Goal: Task Accomplishment & Management: Complete application form

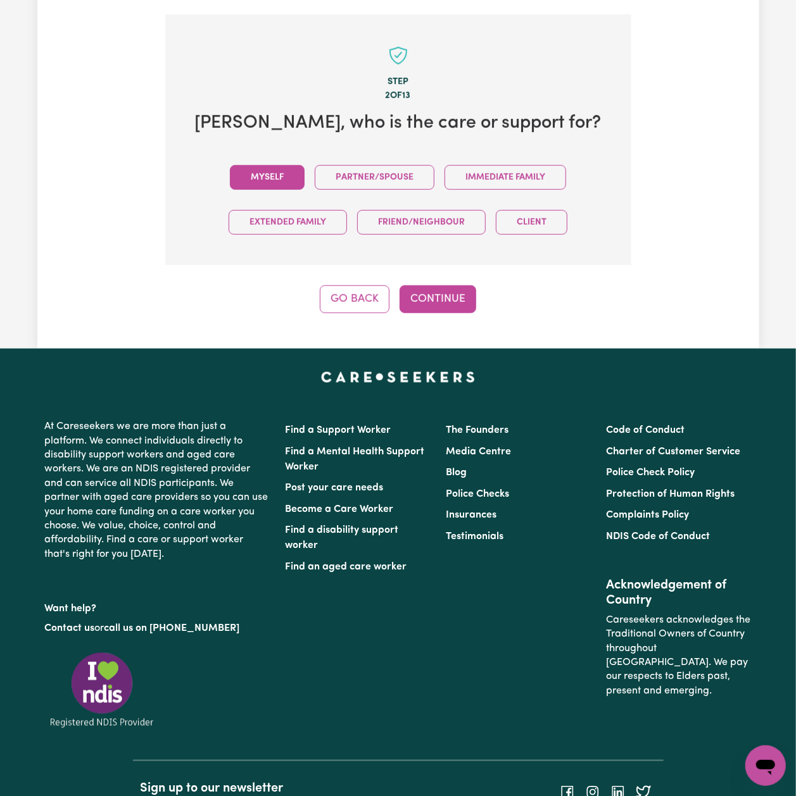
drag, startPoint x: 241, startPoint y: 160, endPoint x: 376, endPoint y: 260, distance: 167.5
click at [241, 165] on button "Myself" at bounding box center [267, 177] width 75 height 25
click at [467, 286] on button "Continue" at bounding box center [437, 300] width 77 height 28
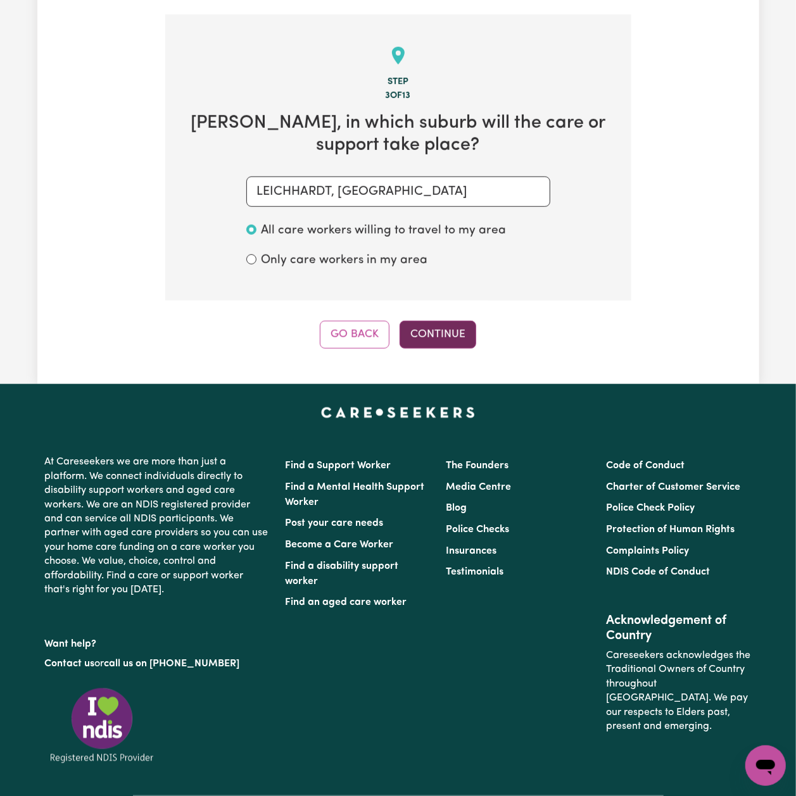
click at [426, 325] on button "Continue" at bounding box center [437, 335] width 77 height 28
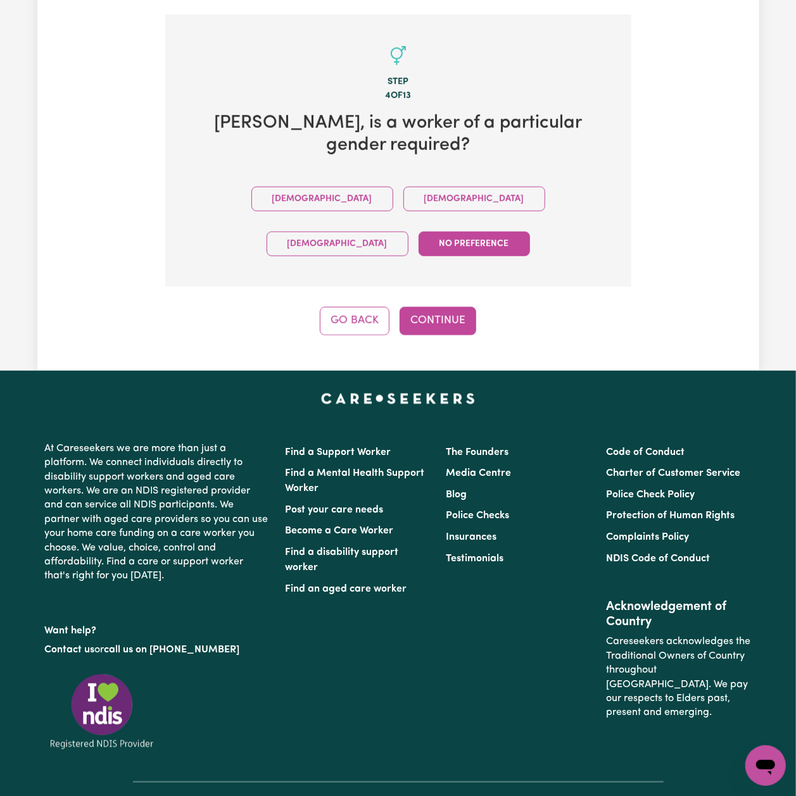
click at [486, 307] on div "Go Back Continue" at bounding box center [398, 321] width 466 height 28
click at [464, 307] on button "Continue" at bounding box center [437, 321] width 77 height 28
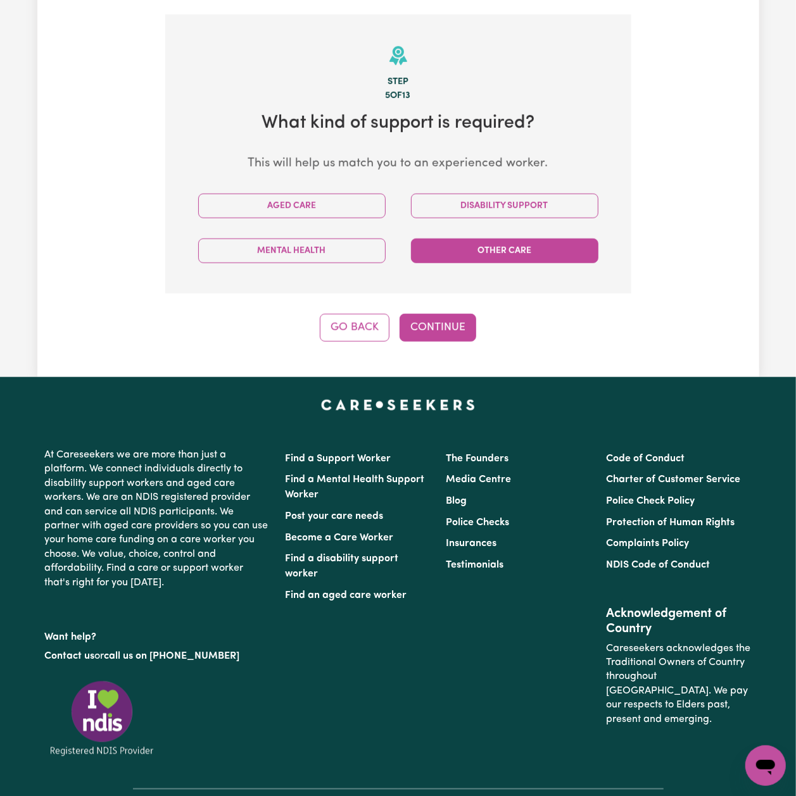
click at [515, 239] on button "Other Care" at bounding box center [504, 251] width 187 height 25
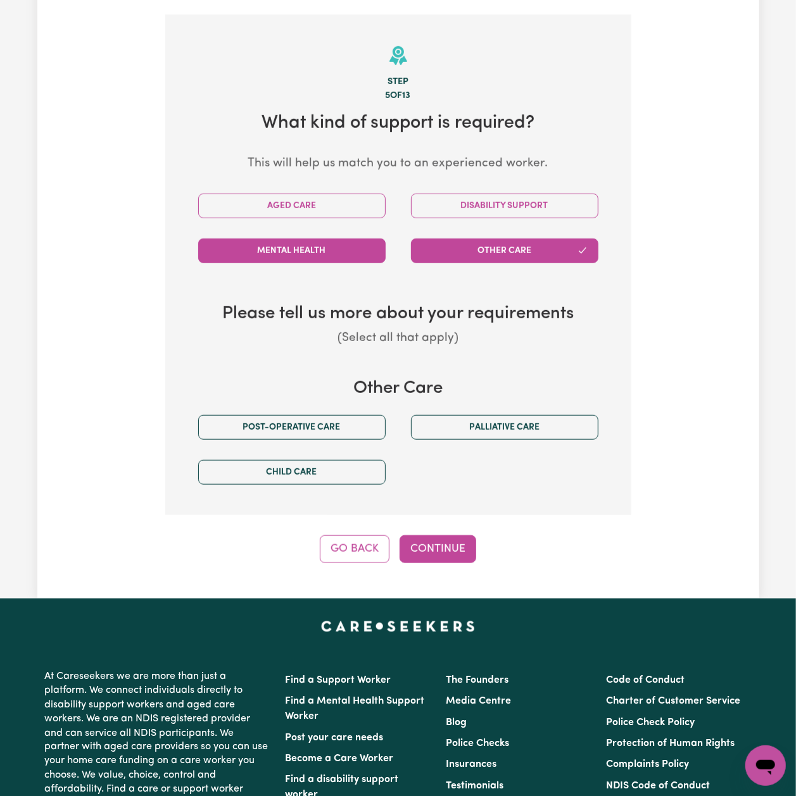
click at [328, 239] on button "Mental Health" at bounding box center [291, 251] width 187 height 25
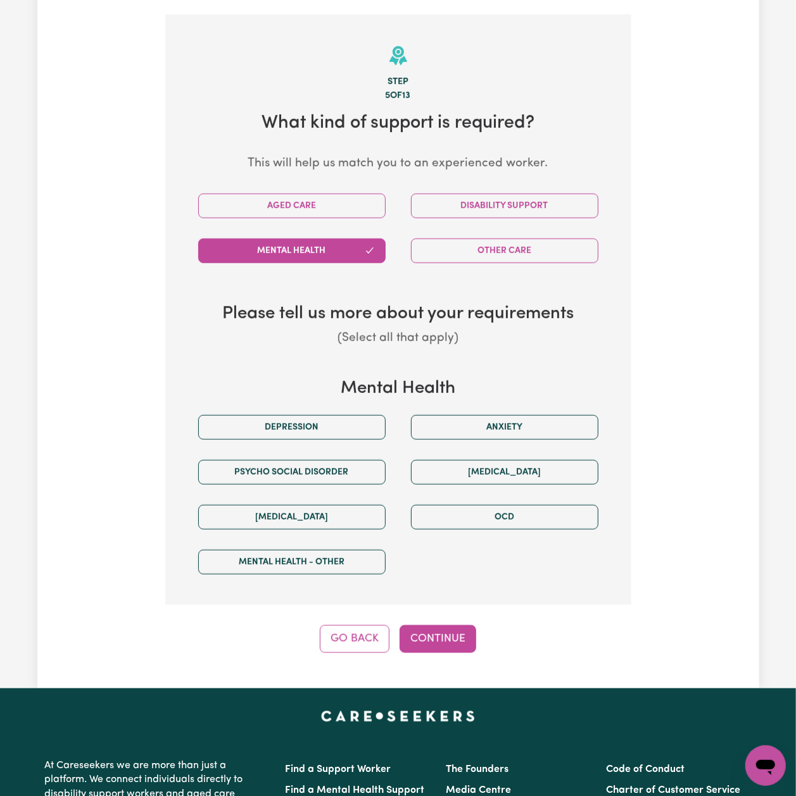
scroll to position [536, 0]
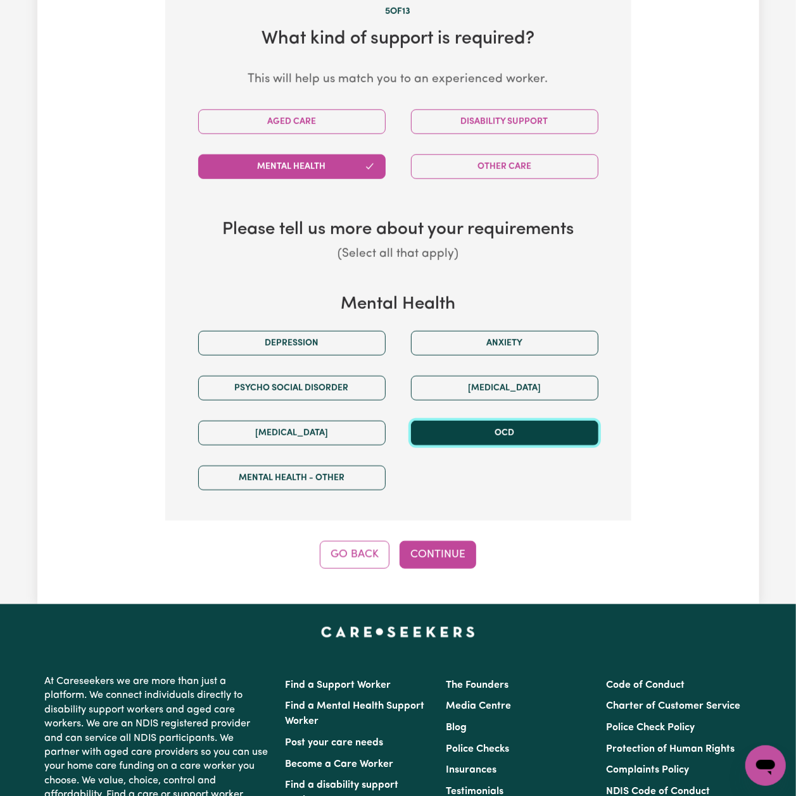
click at [524, 421] on button "OCD" at bounding box center [504, 433] width 187 height 25
click at [515, 127] on div "Disability Support" at bounding box center [504, 121] width 213 height 45
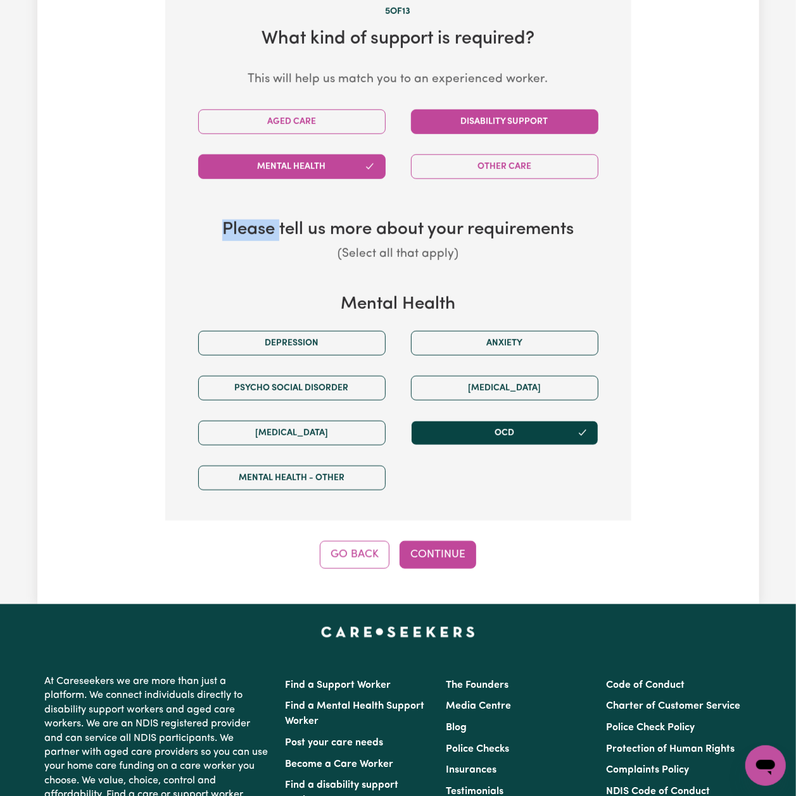
click at [515, 110] on button "Disability Support" at bounding box center [504, 122] width 187 height 25
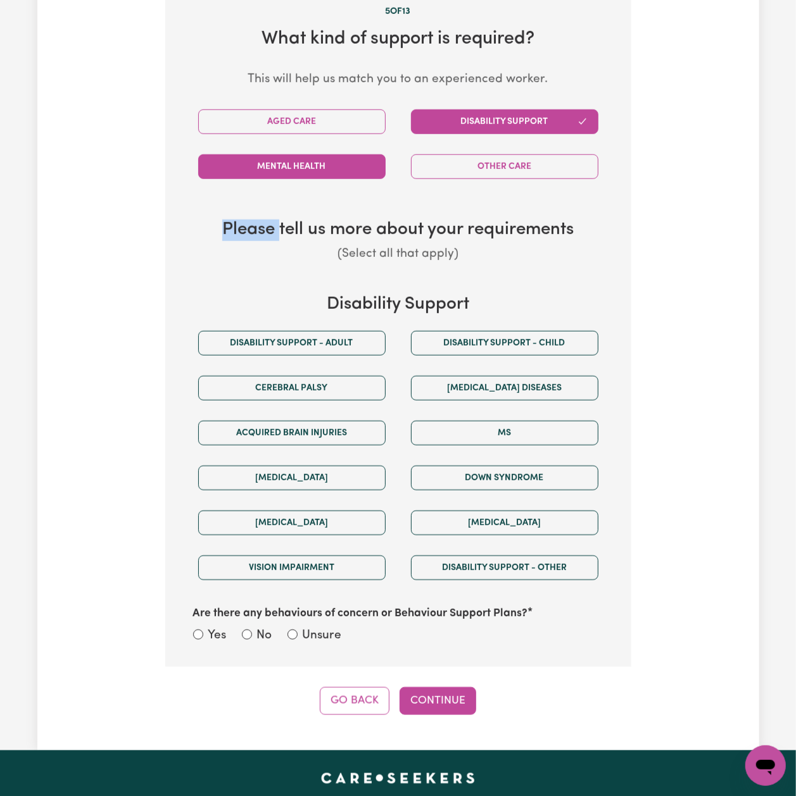
click at [299, 154] on button "Mental Health" at bounding box center [291, 166] width 187 height 25
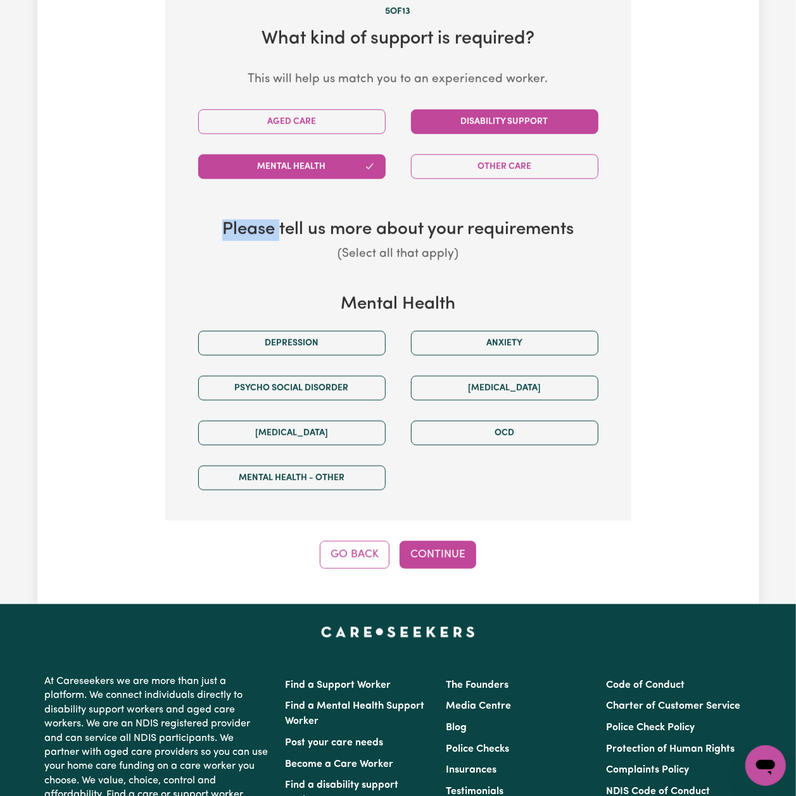
click at [436, 110] on button "Disability Support" at bounding box center [504, 122] width 187 height 25
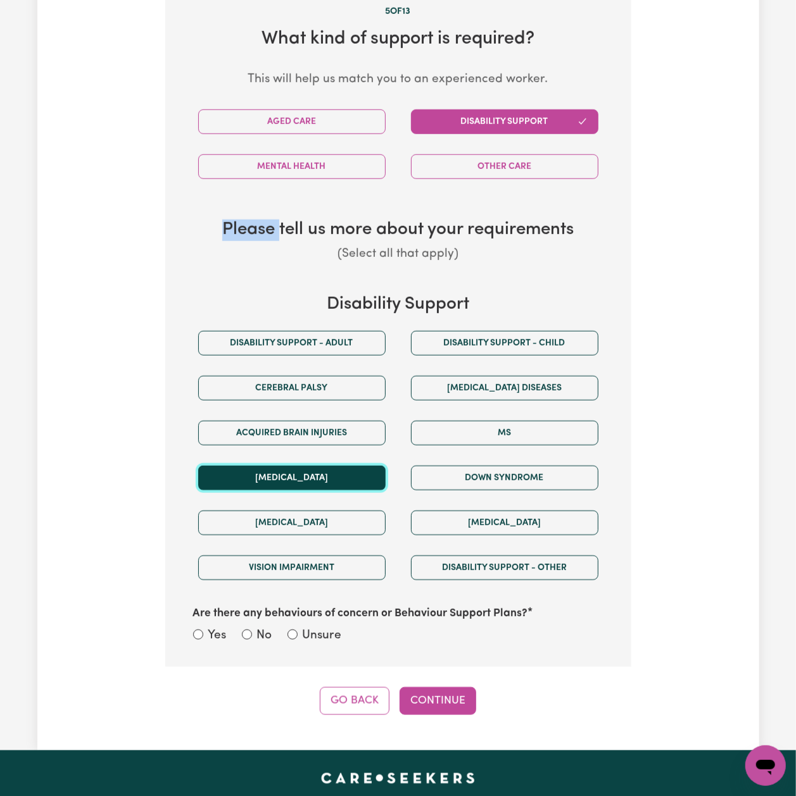
click at [256, 470] on button "Autism" at bounding box center [291, 478] width 187 height 25
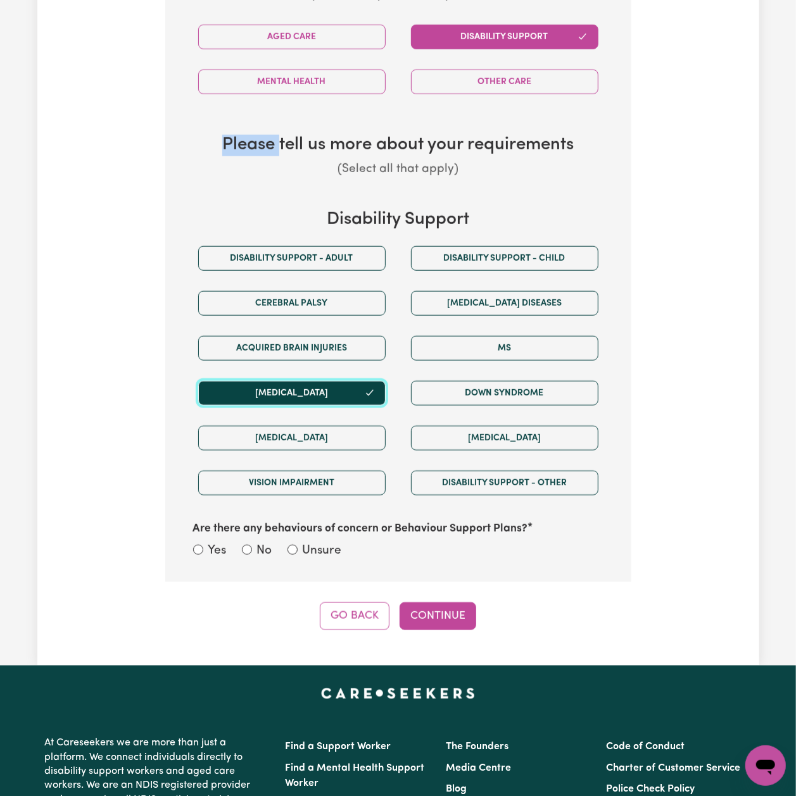
scroll to position [705, 0]
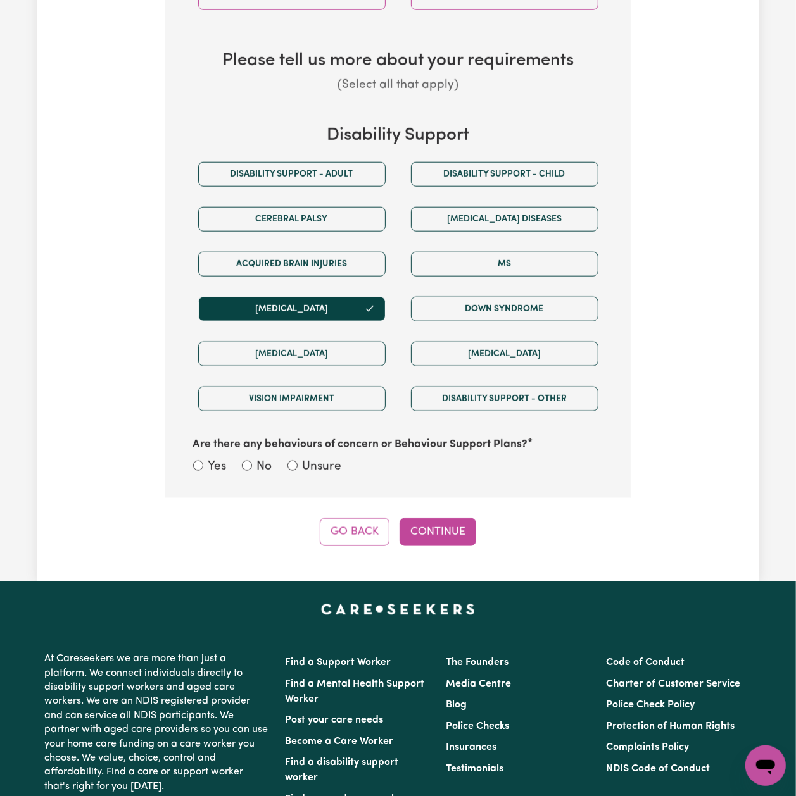
drag, startPoint x: 323, startPoint y: 429, endPoint x: 304, endPoint y: 459, distance: 35.8
click at [323, 437] on label "Are there any behaviours of concern or Behaviour Support Plans?" at bounding box center [360, 445] width 335 height 16
click at [304, 459] on label "Unsure" at bounding box center [322, 467] width 39 height 18
click at [298, 461] on input "Unsure" at bounding box center [292, 466] width 10 height 10
radio input "true"
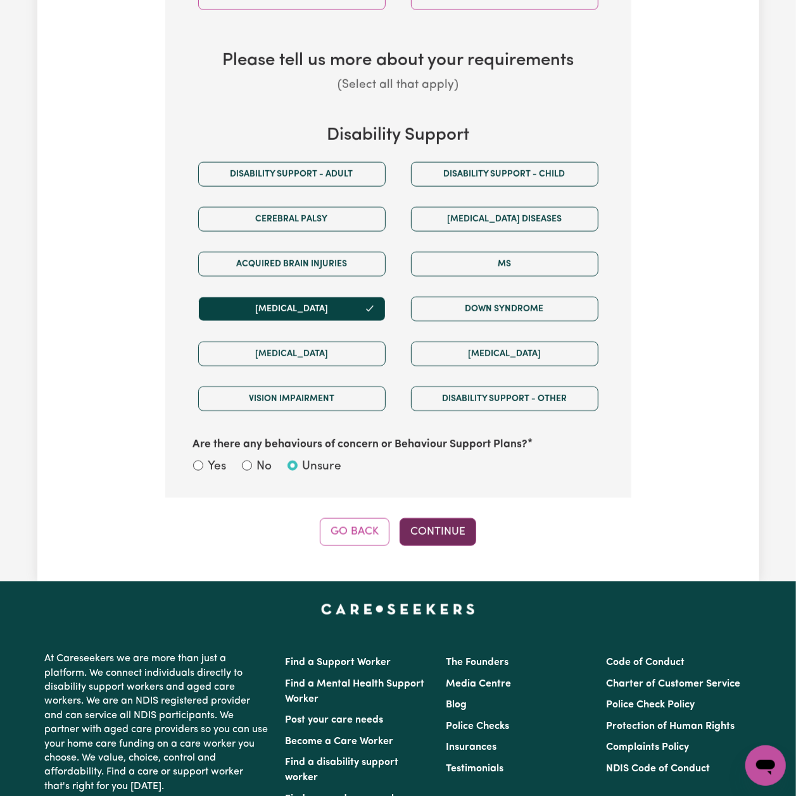
click at [436, 519] on button "Continue" at bounding box center [437, 533] width 77 height 28
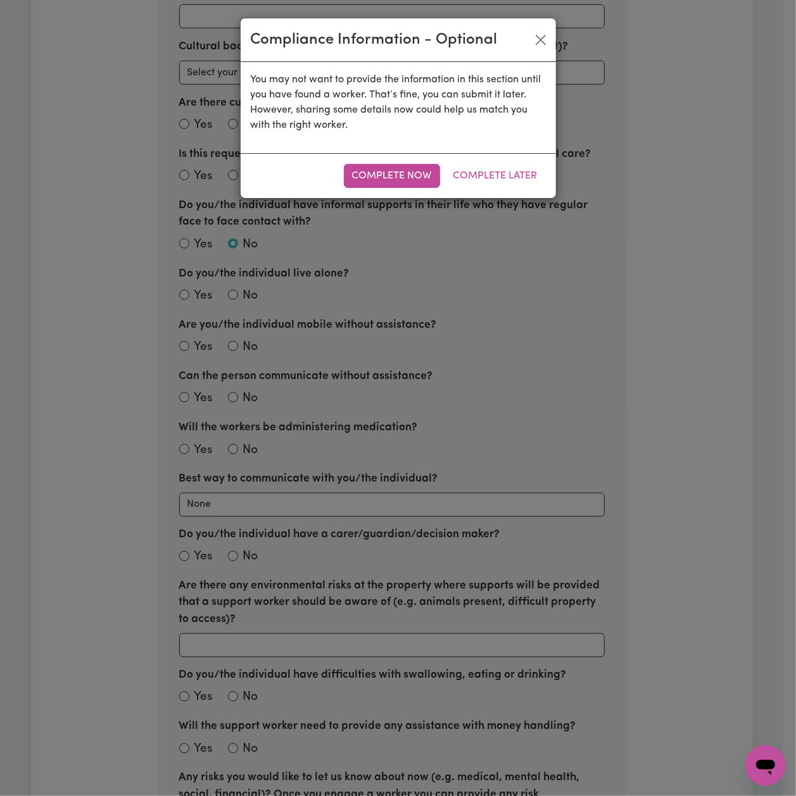
scroll to position [451, 0]
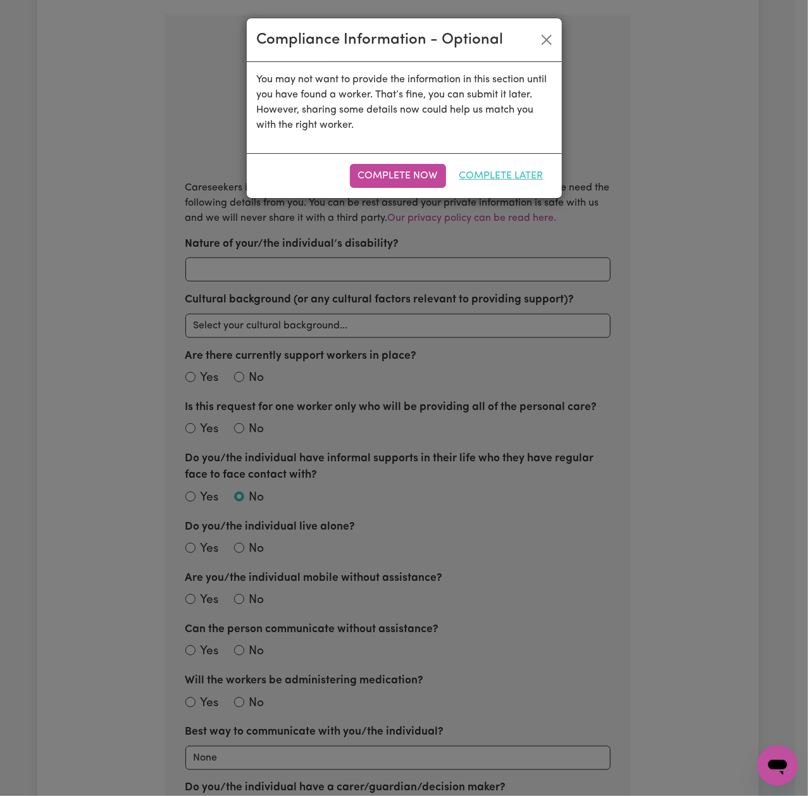
click at [525, 176] on button "Complete Later" at bounding box center [501, 176] width 101 height 24
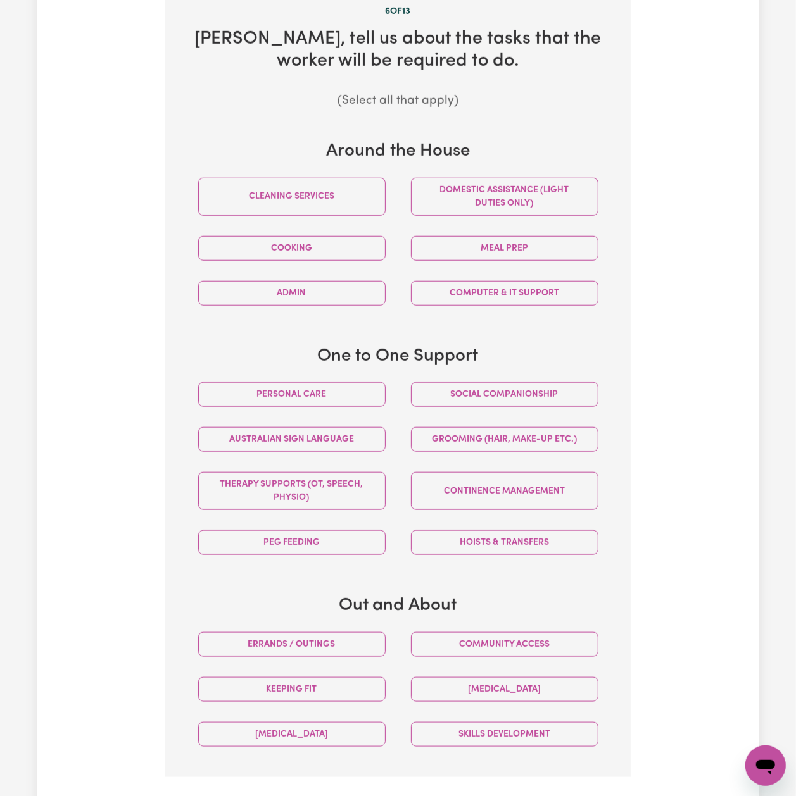
scroll to position [620, 0]
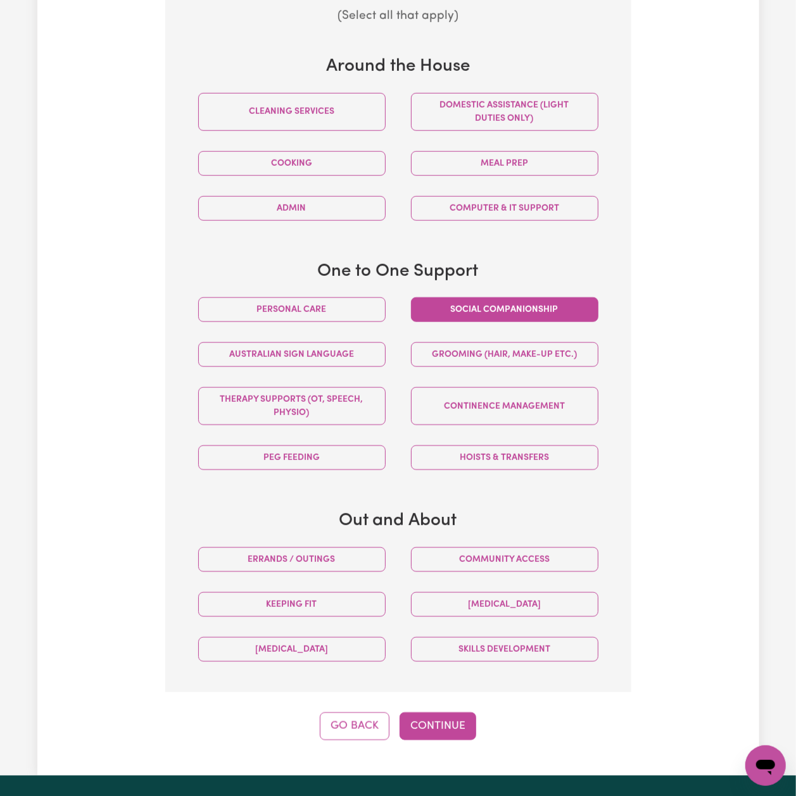
click at [474, 305] on button "Social companionship" at bounding box center [504, 310] width 187 height 25
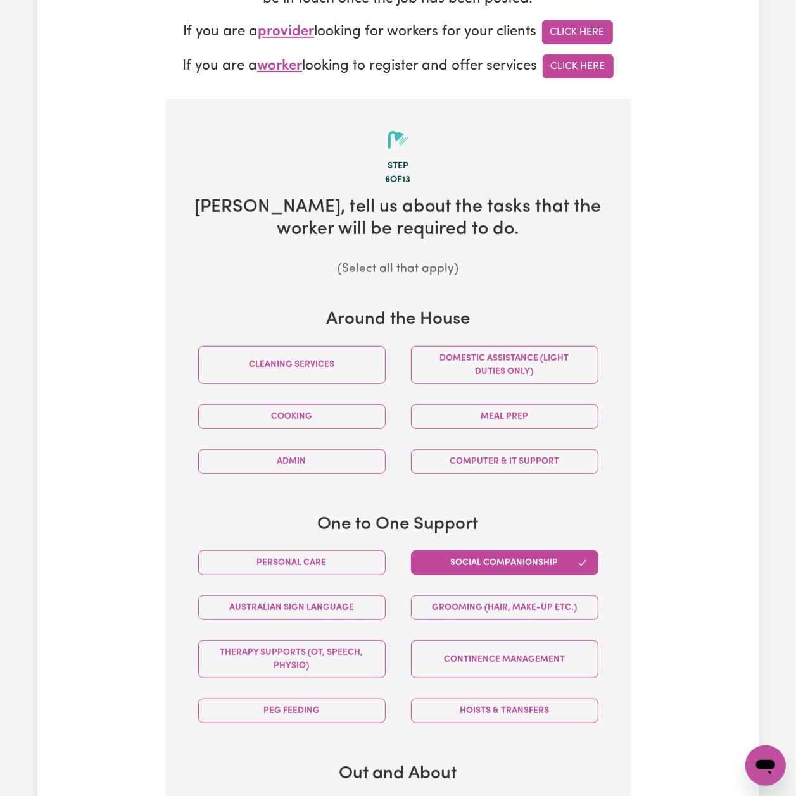
scroll to position [705, 0]
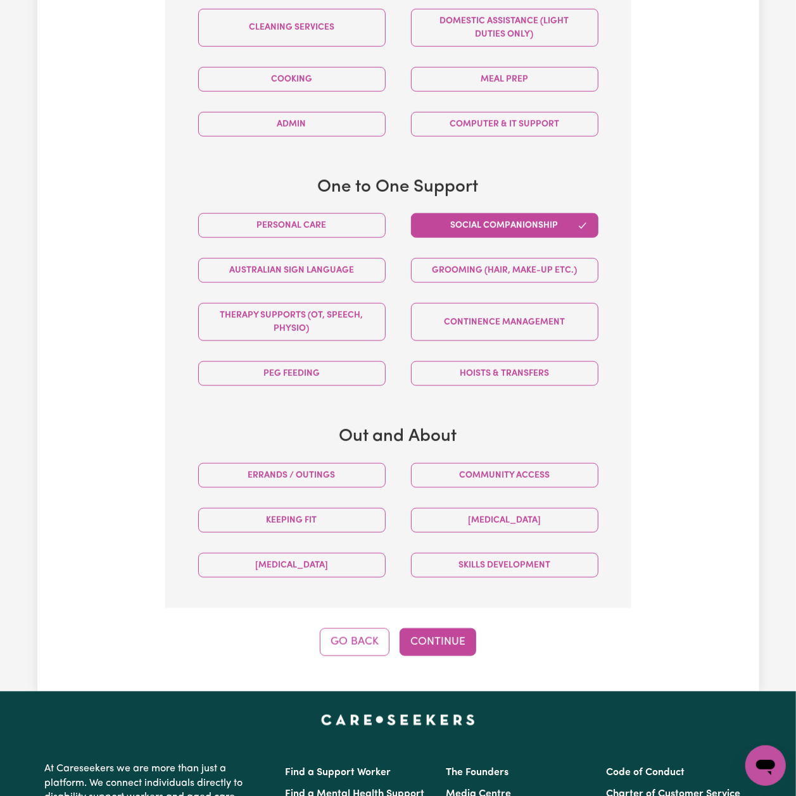
click at [431, 610] on div "Step 6 of 13 Frankie , tell us about the tasks that the worker will be required…" at bounding box center [398, 208] width 466 height 895
click at [436, 629] on button "Continue" at bounding box center [437, 643] width 77 height 28
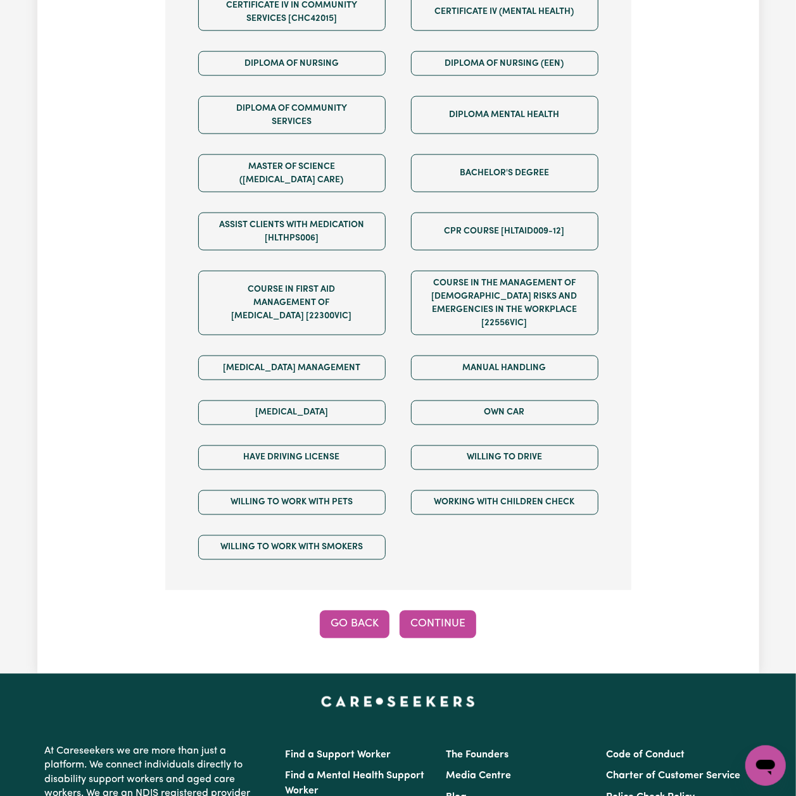
click at [338, 617] on button "Go Back" at bounding box center [355, 625] width 70 height 28
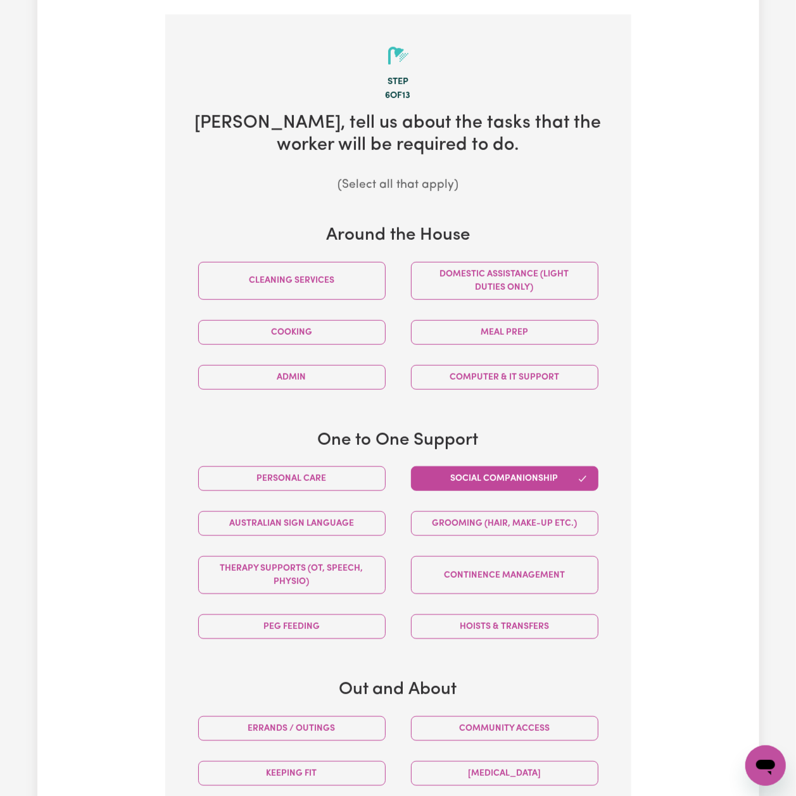
scroll to position [958, 0]
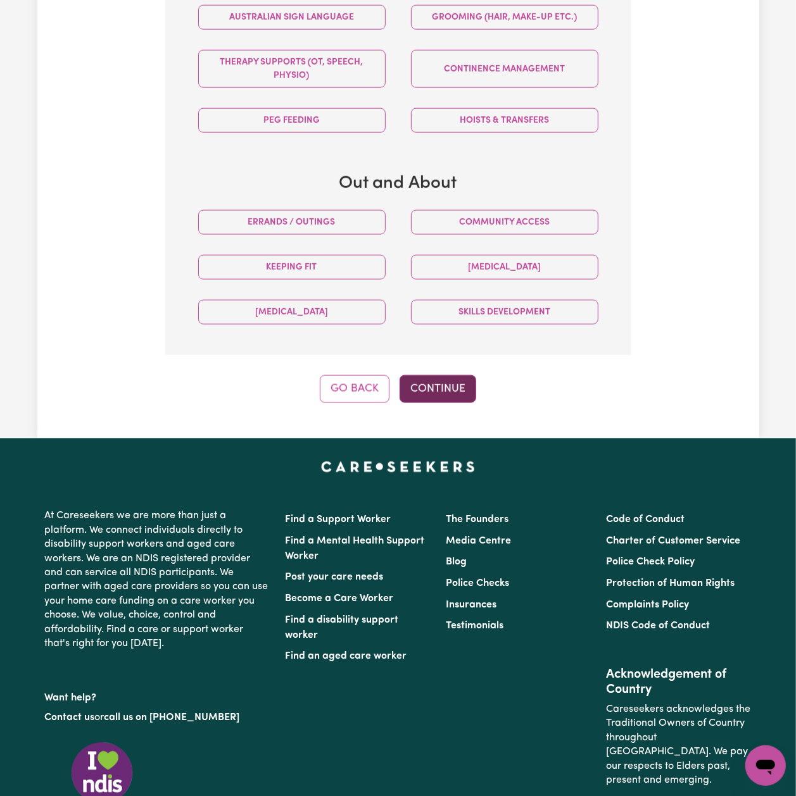
click at [419, 378] on button "Continue" at bounding box center [437, 389] width 77 height 28
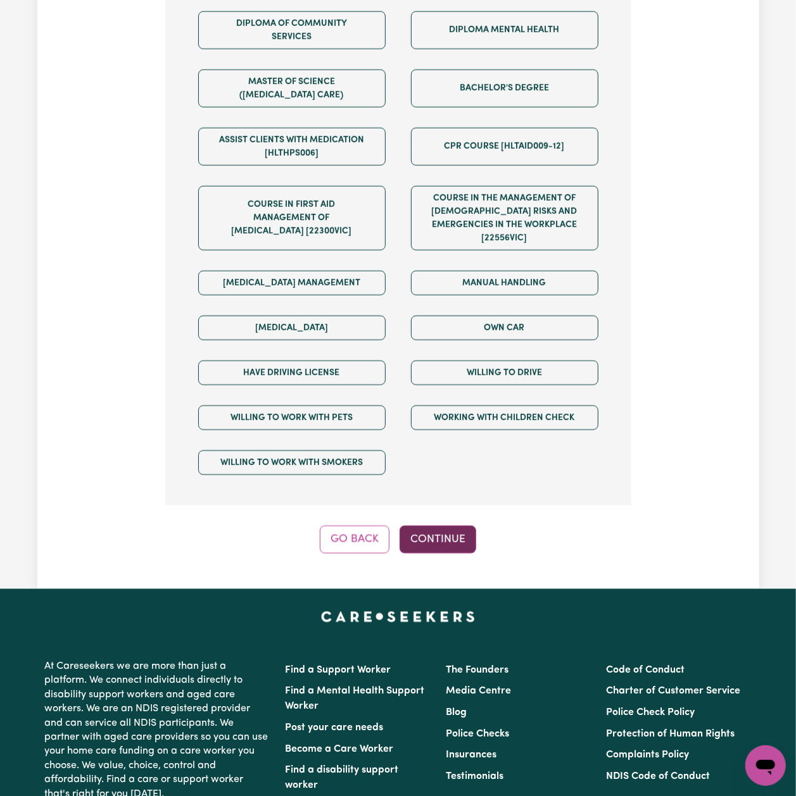
click at [436, 527] on button "Continue" at bounding box center [437, 540] width 77 height 28
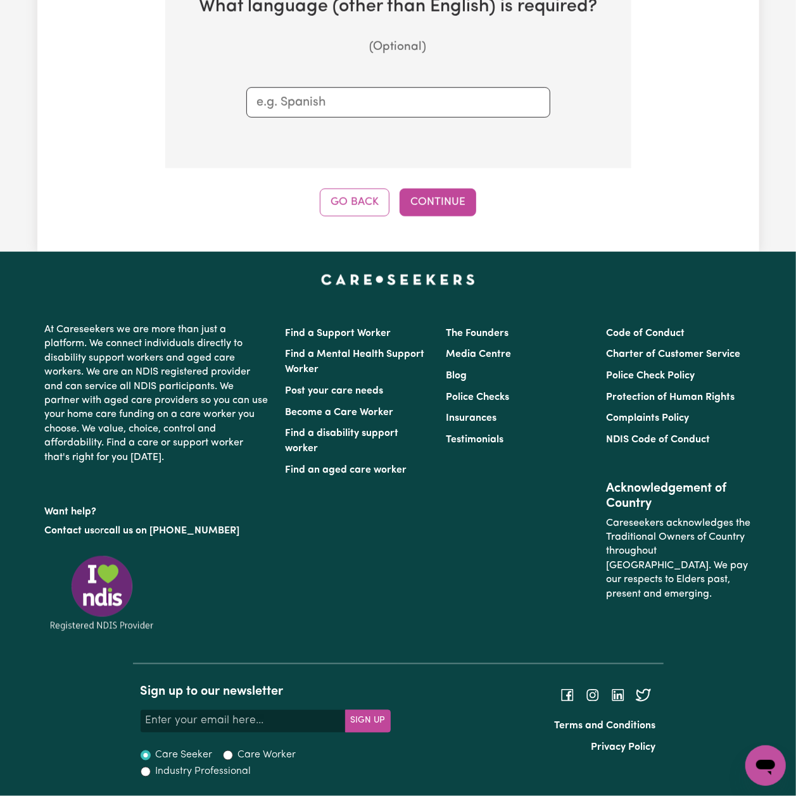
scroll to position [451, 0]
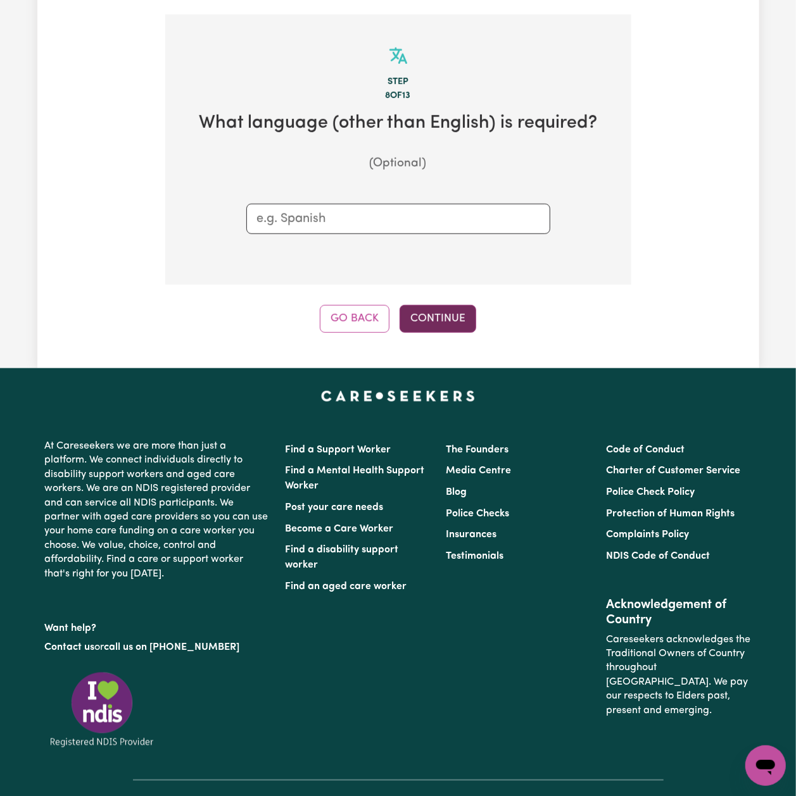
click at [420, 314] on button "Continue" at bounding box center [437, 319] width 77 height 28
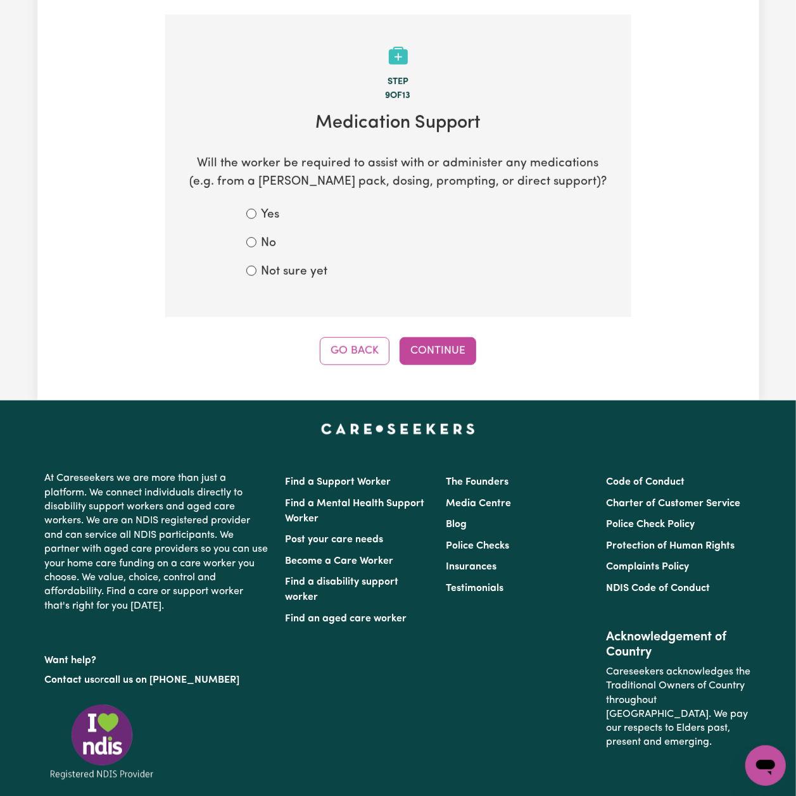
click at [295, 241] on form "Yes No Not sure yet" at bounding box center [398, 243] width 304 height 75
click at [292, 263] on label "Not sure yet" at bounding box center [294, 272] width 66 height 18
click at [256, 266] on input "Not sure yet" at bounding box center [251, 271] width 10 height 10
radio input "true"
click at [462, 344] on button "Continue" at bounding box center [437, 351] width 77 height 28
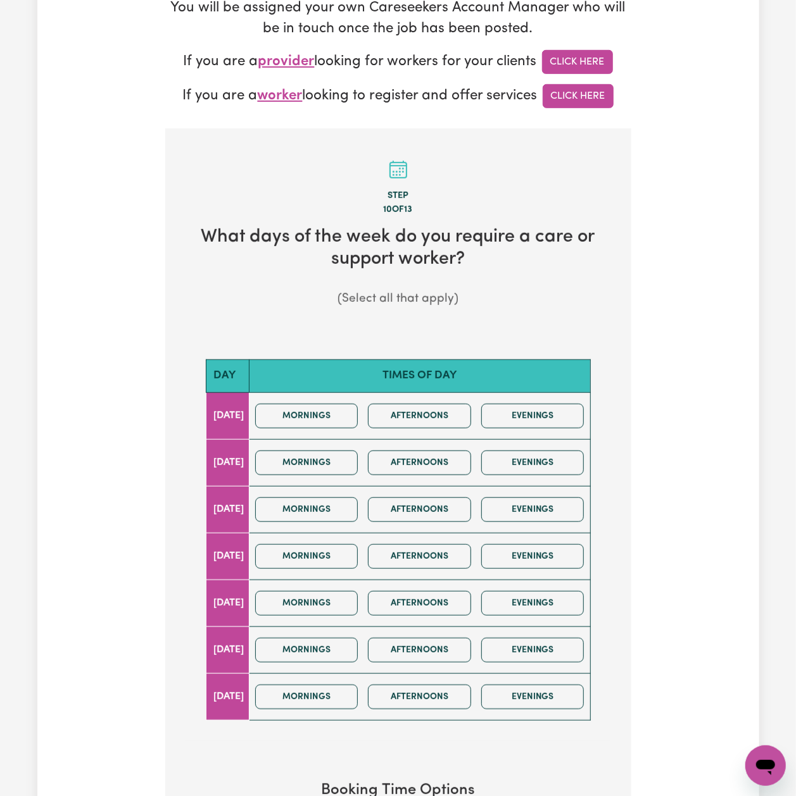
scroll to position [506, 0]
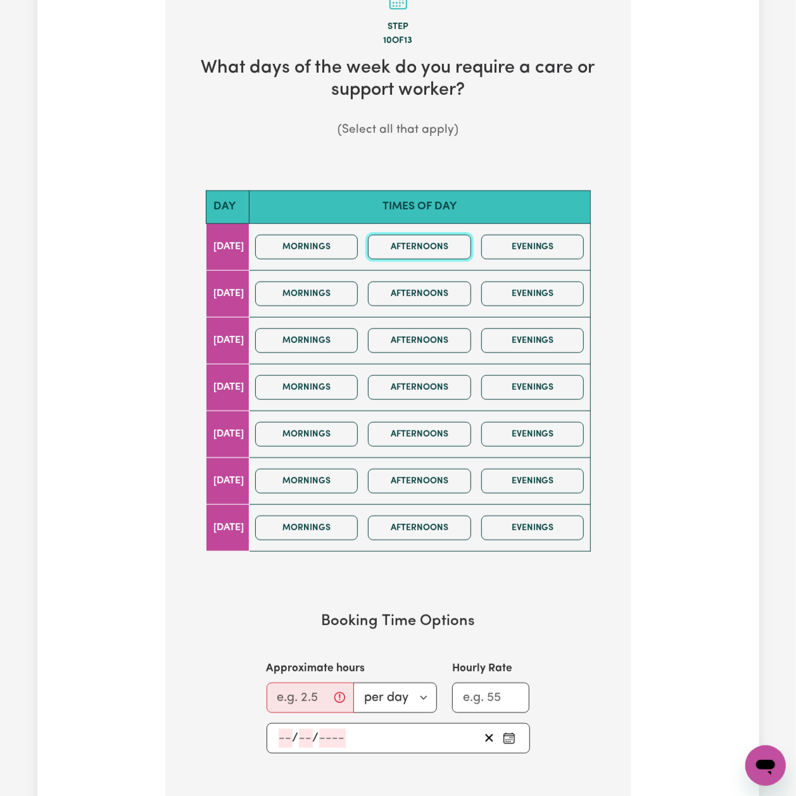
drag, startPoint x: 431, startPoint y: 227, endPoint x: 431, endPoint y: 256, distance: 29.1
click at [431, 235] on button "Afternoons" at bounding box center [419, 247] width 103 height 25
drag, startPoint x: 429, startPoint y: 259, endPoint x: 421, endPoint y: 294, distance: 35.8
click at [429, 272] on div "Mornings Afternoons Evenings" at bounding box center [419, 294] width 339 height 45
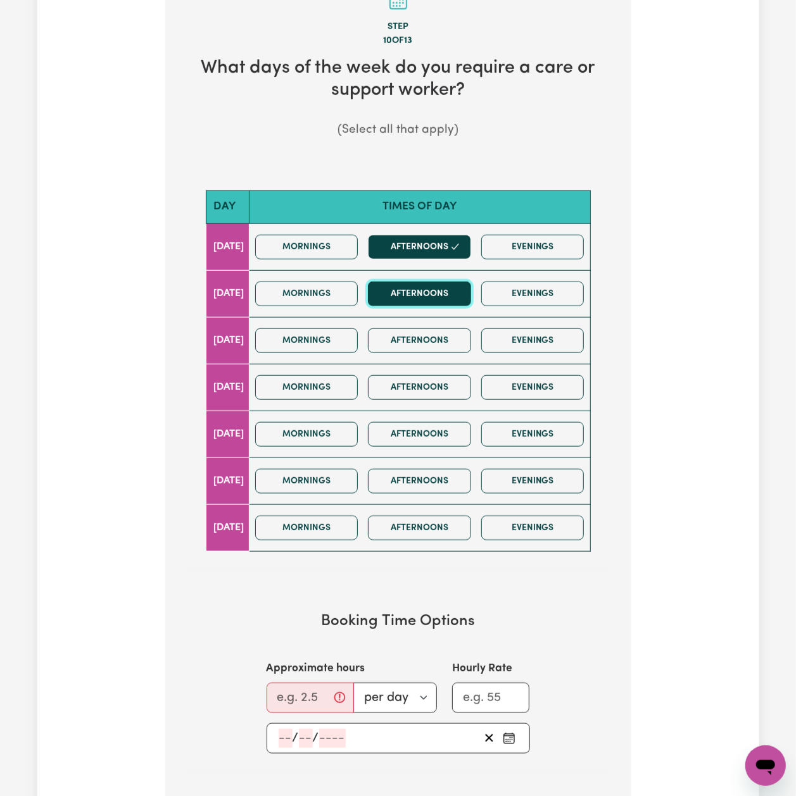
click at [419, 285] on button "Afternoons" at bounding box center [419, 294] width 103 height 25
drag, startPoint x: 418, startPoint y: 314, endPoint x: 409, endPoint y: 352, distance: 39.2
click at [418, 322] on div "Mornings Afternoons Evenings" at bounding box center [419, 340] width 339 height 45
drag, startPoint x: 420, startPoint y: 330, endPoint x: 420, endPoint y: 337, distance: 7.6
click at [420, 329] on button "Afternoons" at bounding box center [419, 341] width 103 height 25
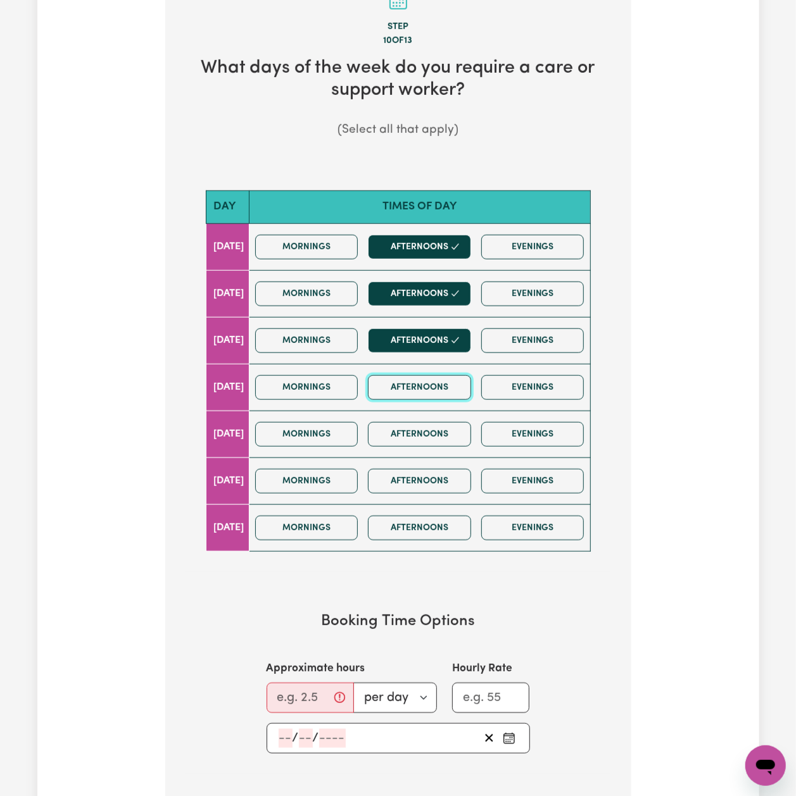
drag, startPoint x: 418, startPoint y: 363, endPoint x: 419, endPoint y: 393, distance: 30.4
click at [418, 375] on button "Afternoons" at bounding box center [419, 387] width 103 height 25
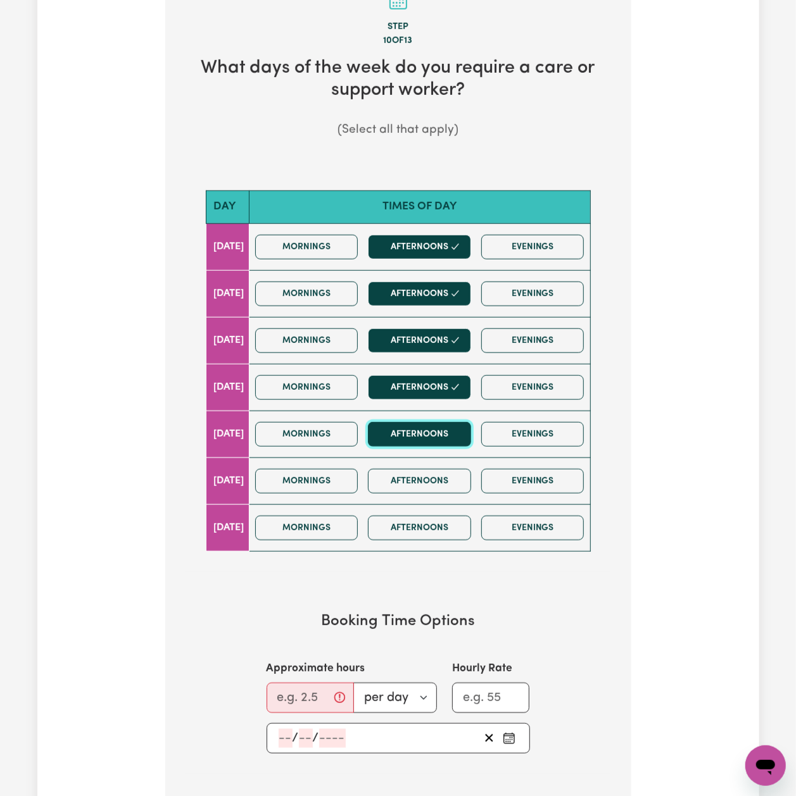
drag, startPoint x: 419, startPoint y: 420, endPoint x: 418, endPoint y: 442, distance: 21.5
click at [419, 423] on button "Afternoons" at bounding box center [419, 434] width 103 height 25
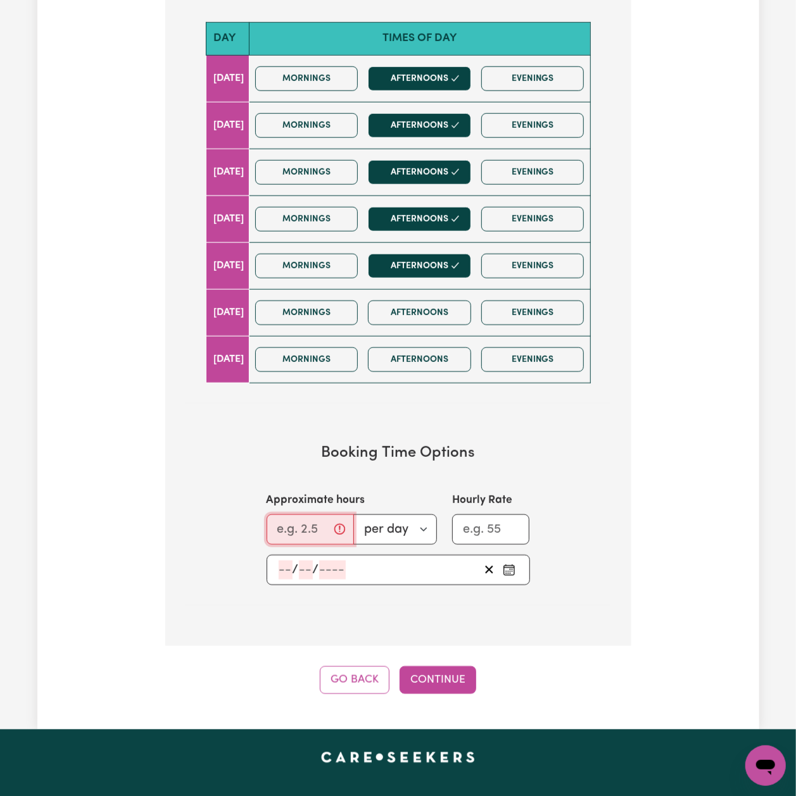
click at [292, 524] on input "Approximate hours" at bounding box center [310, 530] width 87 height 30
drag, startPoint x: 291, startPoint y: 523, endPoint x: 247, endPoint y: 518, distance: 44.6
click at [247, 518] on div "Approximate hours 4 per day per week Hourly Rate" at bounding box center [398, 519] width 324 height 52
type input "2"
click at [270, 555] on div "/ /" at bounding box center [398, 570] width 263 height 30
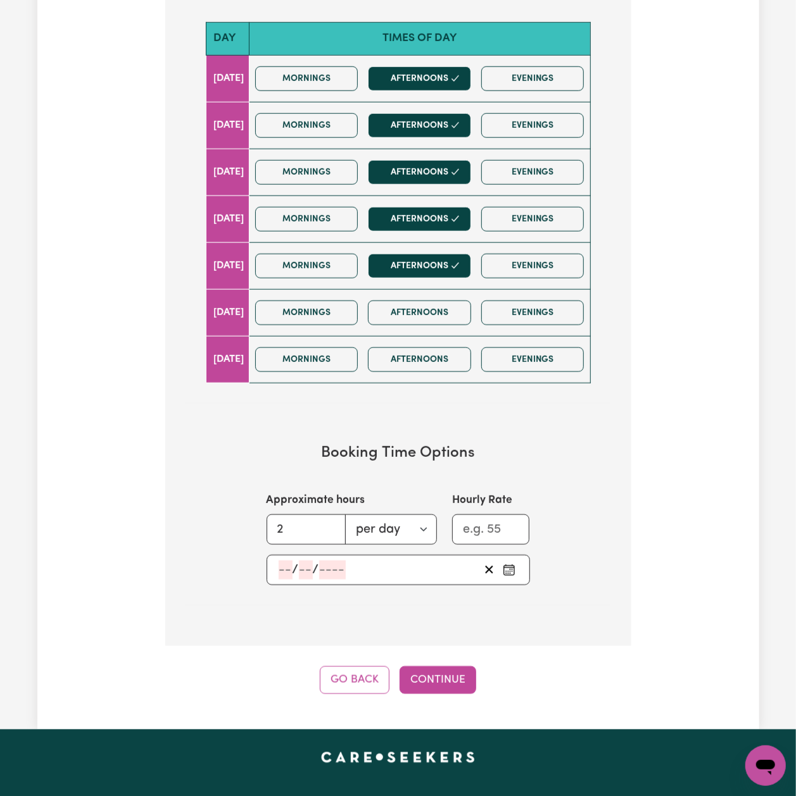
click at [277, 556] on div "/ /" at bounding box center [398, 570] width 263 height 30
click at [282, 561] on input "number" at bounding box center [286, 570] width 14 height 19
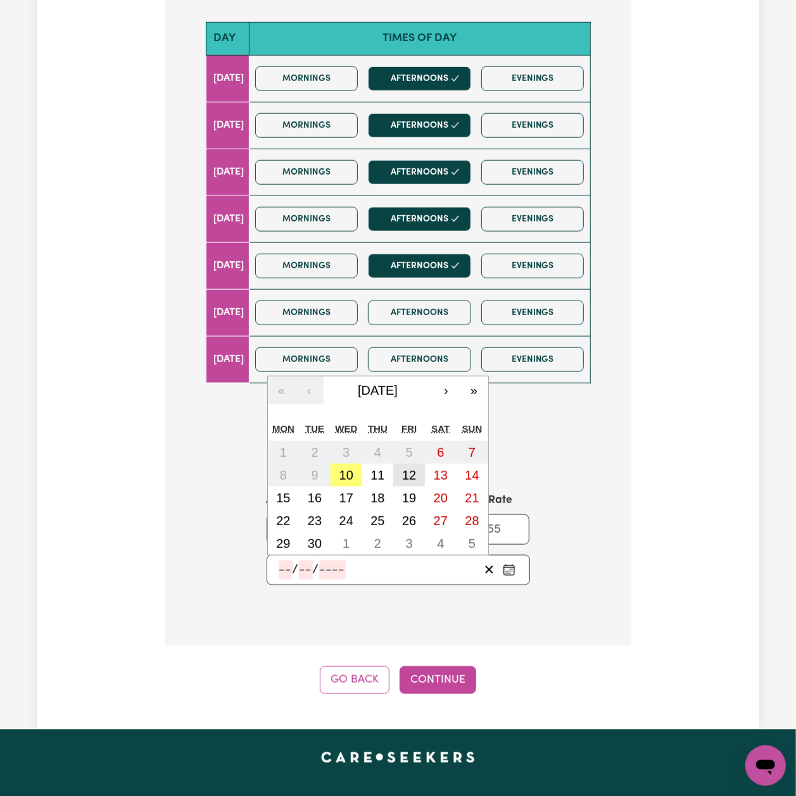
click at [414, 468] on abbr "12" at bounding box center [409, 475] width 14 height 14
type input "2025-09-12"
type input "12"
type input "9"
type input "2025"
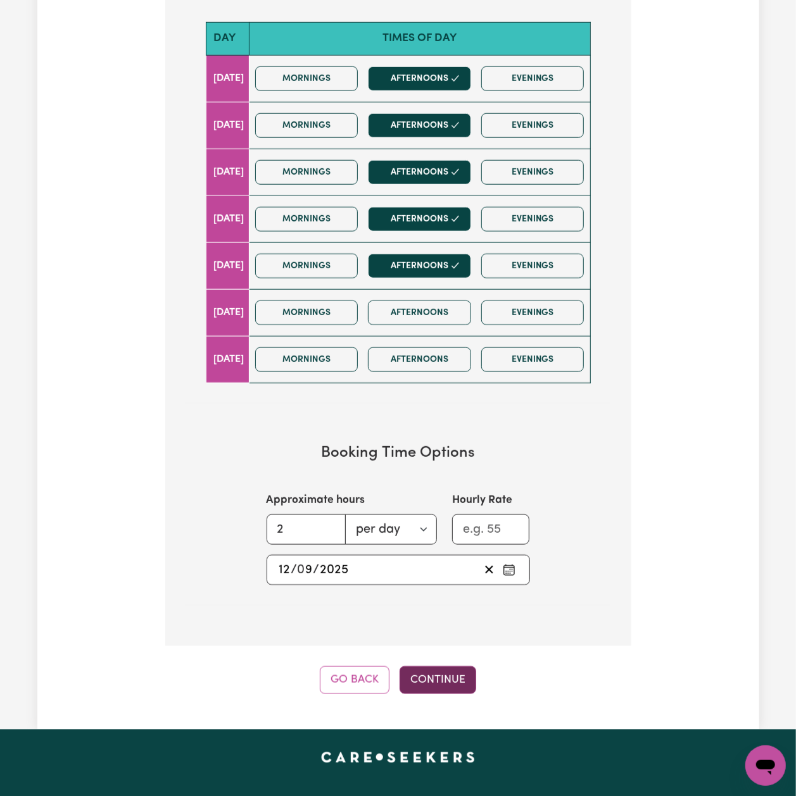
click at [443, 667] on button "Continue" at bounding box center [437, 681] width 77 height 28
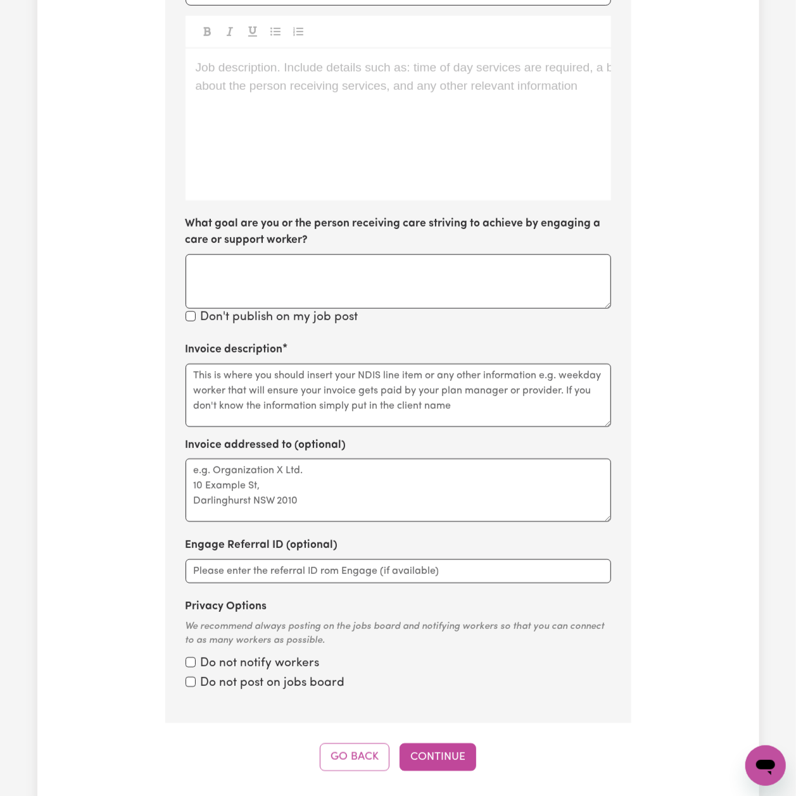
scroll to position [451, 0]
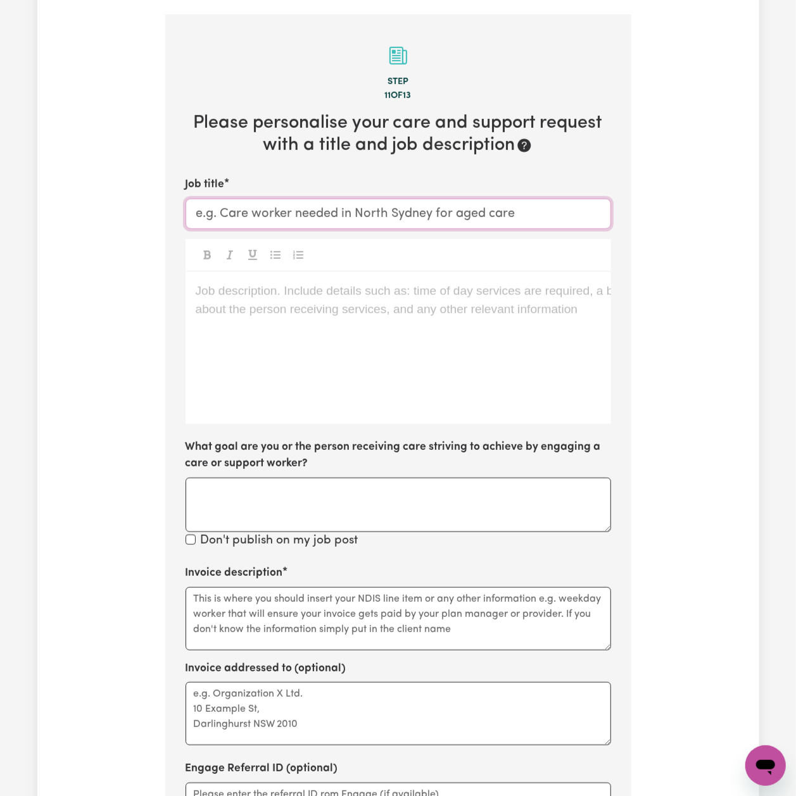
click at [223, 203] on input "Job title" at bounding box center [397, 214] width 425 height 30
click at [357, 367] on div "Job description. Include details such as: time of day services are required, a …" at bounding box center [397, 348] width 425 height 152
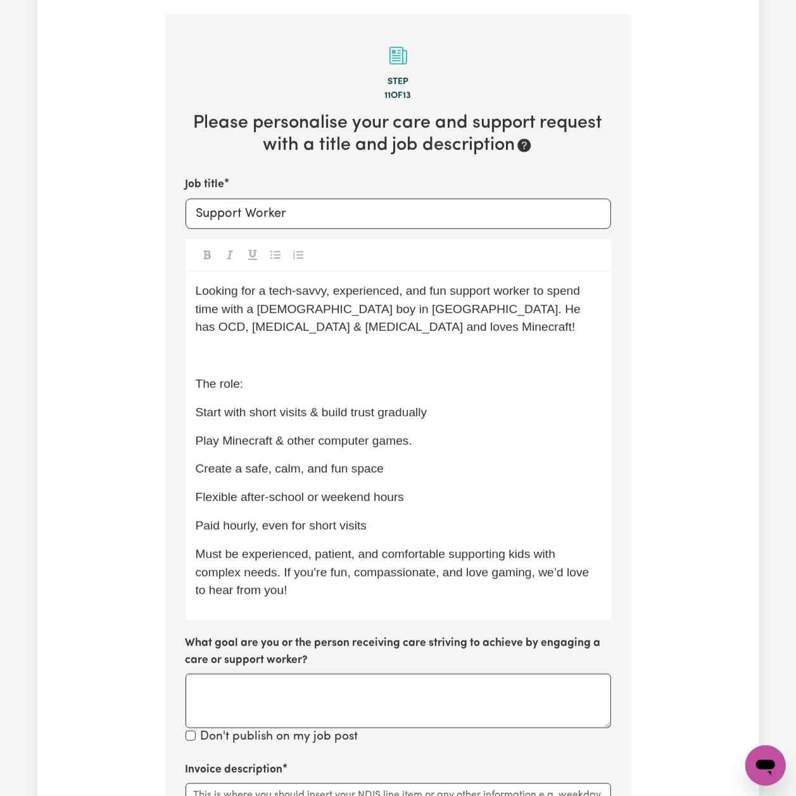
click at [234, 347] on p "﻿" at bounding box center [398, 356] width 405 height 18
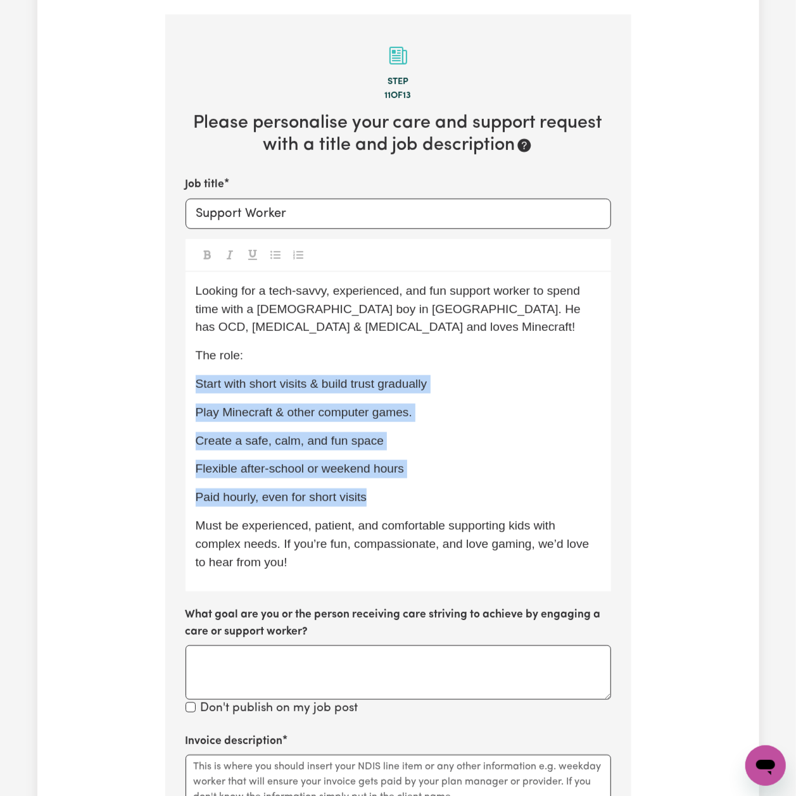
drag, startPoint x: 198, startPoint y: 363, endPoint x: 390, endPoint y: 490, distance: 230.7
click at [390, 490] on div "Looking for a tech-savvy, experienced, and fun support worker to spend time wit…" at bounding box center [397, 432] width 425 height 320
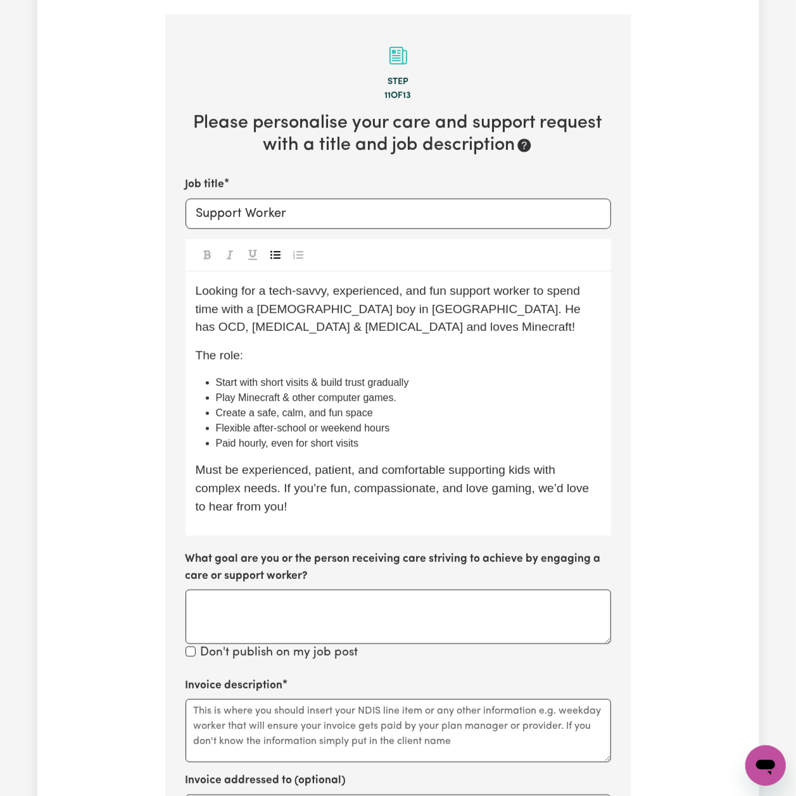
click at [277, 247] on button "Toggle undefined" at bounding box center [276, 255] width 18 height 16
click at [298, 475] on span "Must be experienced, patient, and comfortable supporting kids with complex need…" at bounding box center [394, 488] width 397 height 50
click at [264, 502] on div "Looking for a tech-savvy, experienced, and fun support worker to spend time wit…" at bounding box center [397, 404] width 425 height 265
click at [312, 501] on p "Must be experienced, patient, and comfortable supporting kids with complex need…" at bounding box center [398, 489] width 405 height 54
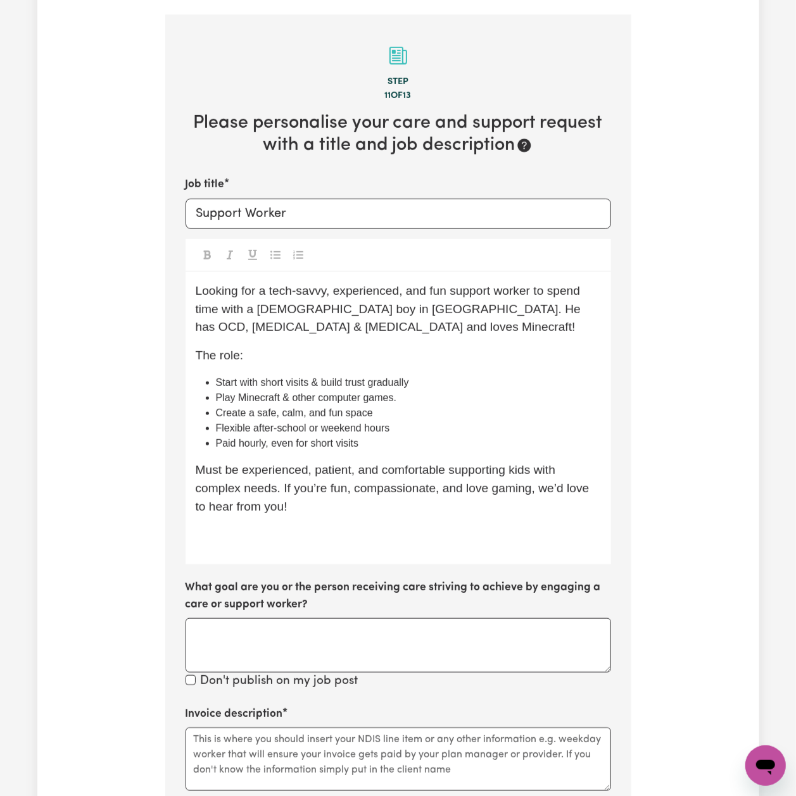
click at [360, 540] on div "Looking for a tech-savvy, experienced, and fun support worker to spend time wit…" at bounding box center [397, 418] width 425 height 292
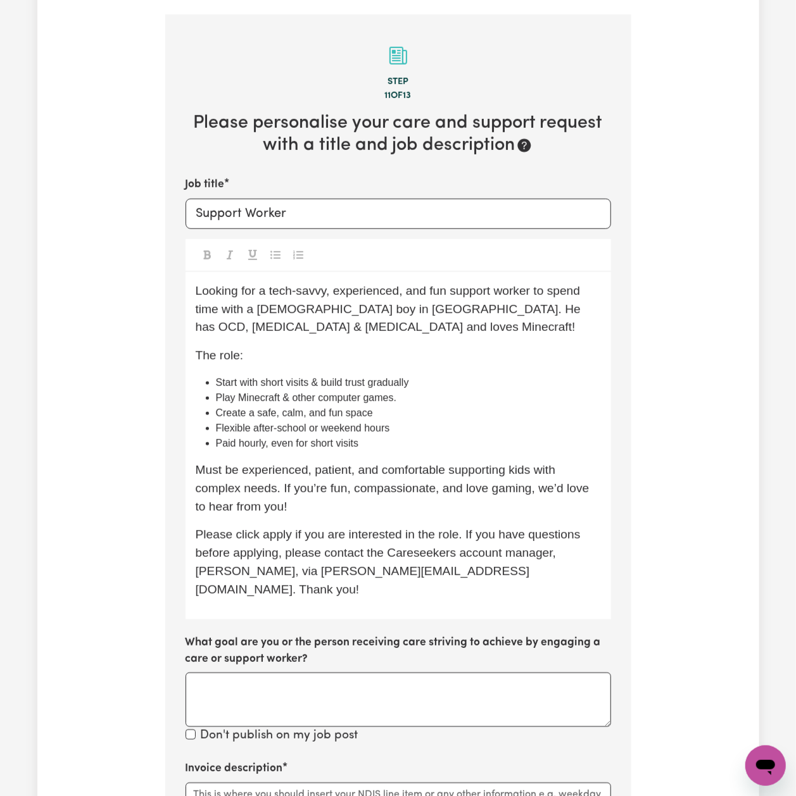
click at [327, 576] on div "Looking for a tech-savvy, experienced, and fun support worker to spend time wit…" at bounding box center [397, 446] width 425 height 348
click at [410, 560] on span "Please click apply if you are interested in the role. If you have questions bef…" at bounding box center [390, 562] width 388 height 68
click at [459, 562] on p "Please click apply if you are interested in the role. If you have questions bef…" at bounding box center [398, 562] width 405 height 73
click at [567, 537] on span "Please click apply if you are interested in the role. If you have questions bef…" at bounding box center [390, 562] width 388 height 68
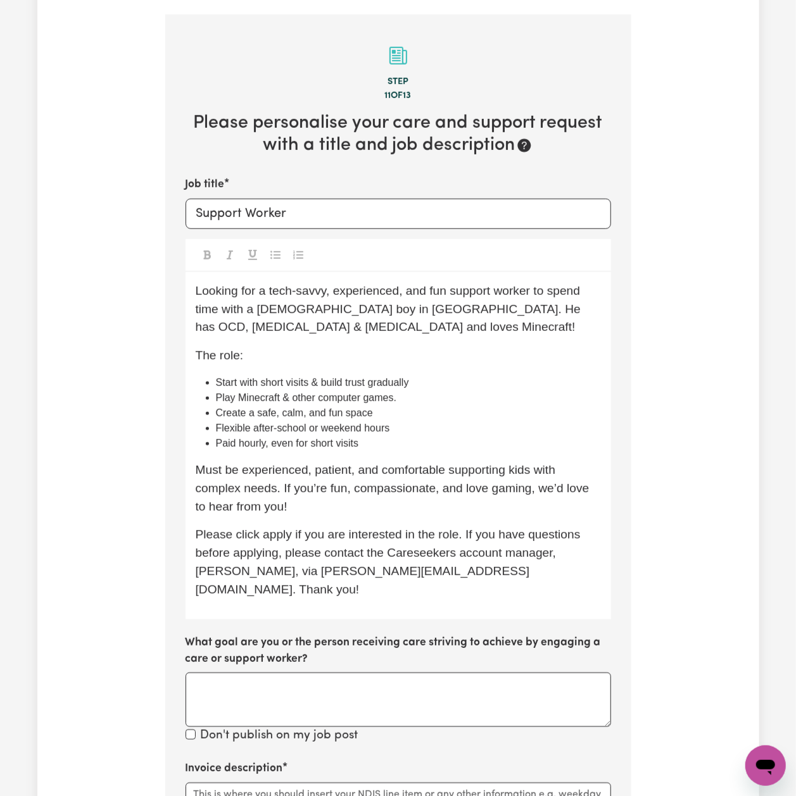
click at [568, 537] on span "Please click apply if you are interested in the role. If you have questions bef…" at bounding box center [390, 562] width 388 height 68
copy span "Mikayla"
click at [230, 553] on span "Please click apply if you are interested in the role. If you have questions bef…" at bounding box center [390, 562] width 388 height 68
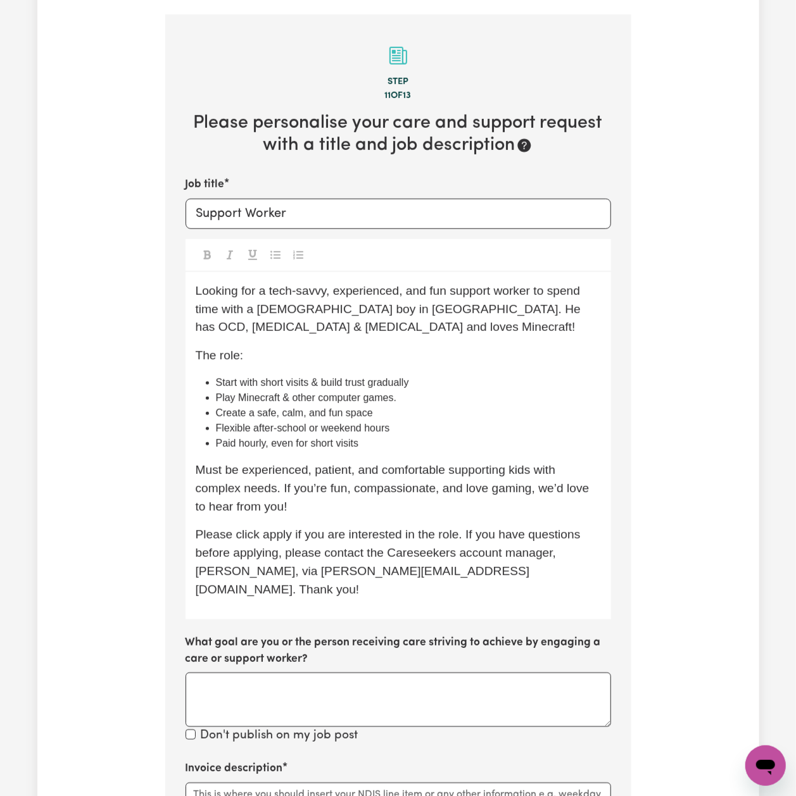
click at [329, 570] on div "Looking for a tech-savvy, experienced, and fun support worker to spend time wit…" at bounding box center [397, 446] width 425 height 348
click at [303, 211] on input "Support Worker" at bounding box center [397, 214] width 425 height 30
click at [429, 199] on input "Support Worker Needed in" at bounding box center [397, 214] width 425 height 30
paste input "Leichhardt, NSW"
type input "Support Worker Needed in Leichhardt, NSW"
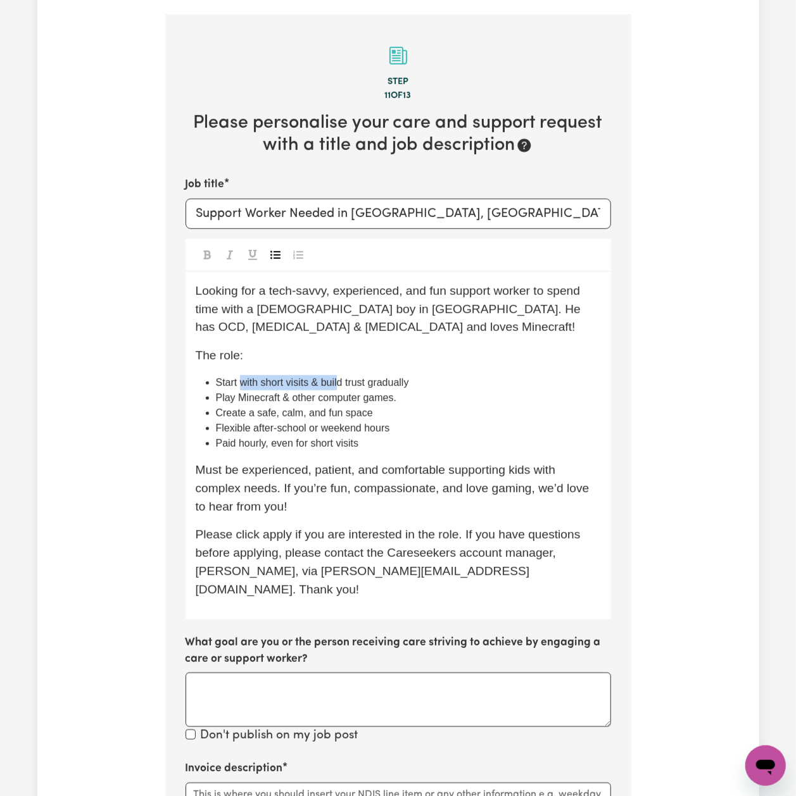
drag, startPoint x: 242, startPoint y: 370, endPoint x: 348, endPoint y: 370, distance: 105.7
click at [348, 377] on span "Start with short visits & build trust gradually" at bounding box center [312, 382] width 193 height 11
click at [367, 436] on li "Paid hourly, even for short visits" at bounding box center [408, 443] width 385 height 15
click at [406, 528] on span "Please click apply if you are interested in the role. If you have questions bef…" at bounding box center [390, 562] width 388 height 68
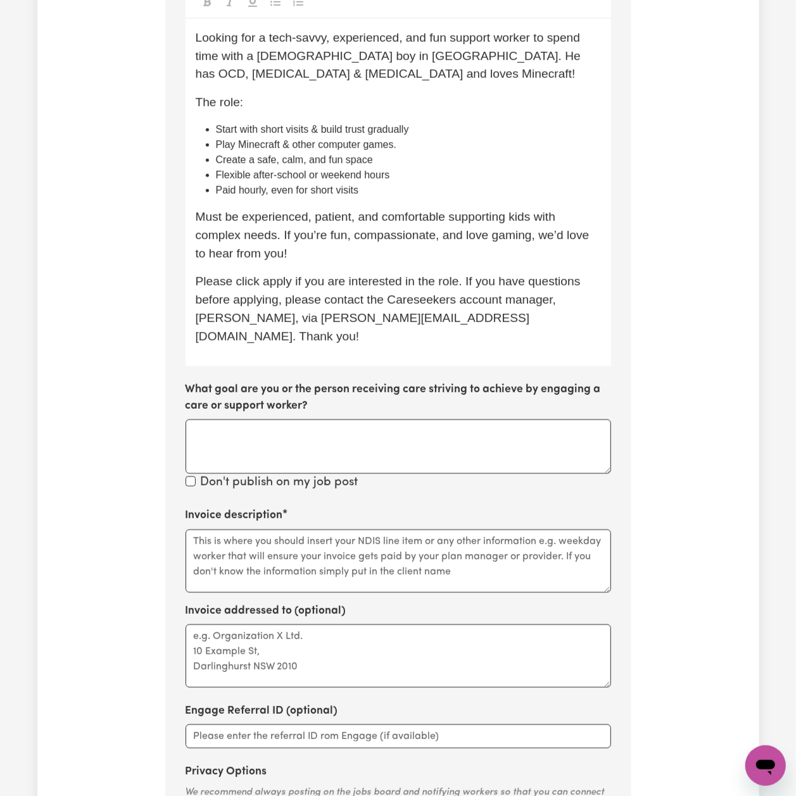
scroll to position [789, 0]
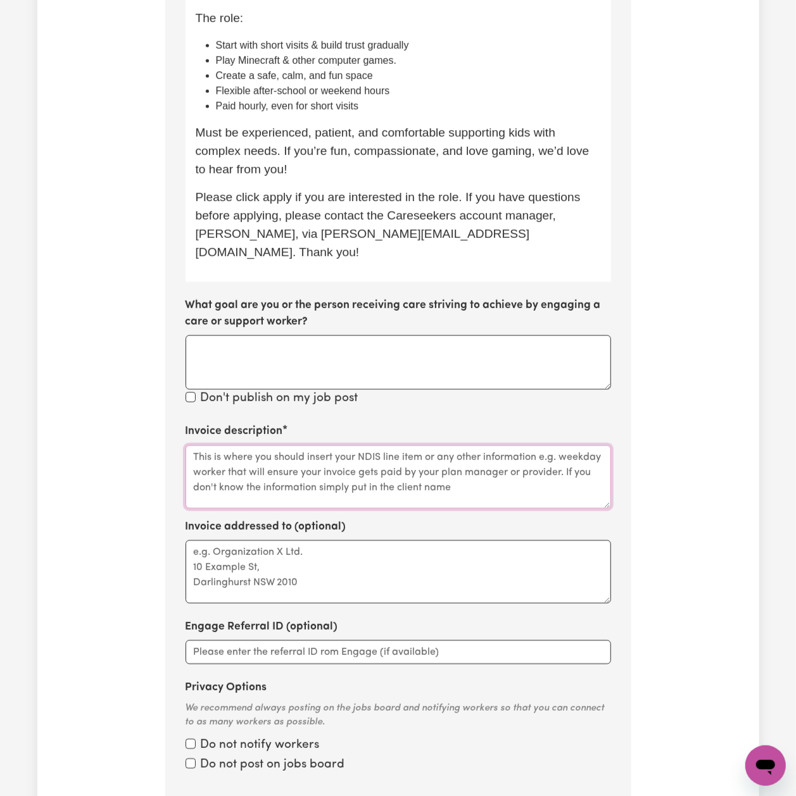
click at [249, 455] on textarea "Invoice description" at bounding box center [397, 477] width 425 height 63
click at [218, 475] on textarea "Invoice description" at bounding box center [397, 477] width 425 height 63
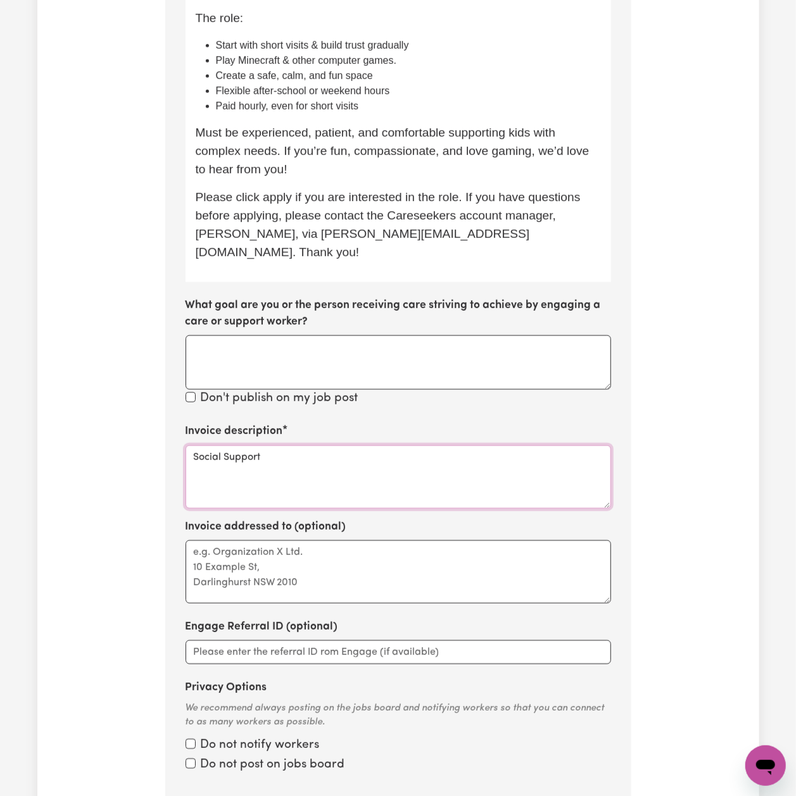
type textarea "Social Support"
click at [313, 446] on textarea "Social Support" at bounding box center [397, 477] width 425 height 63
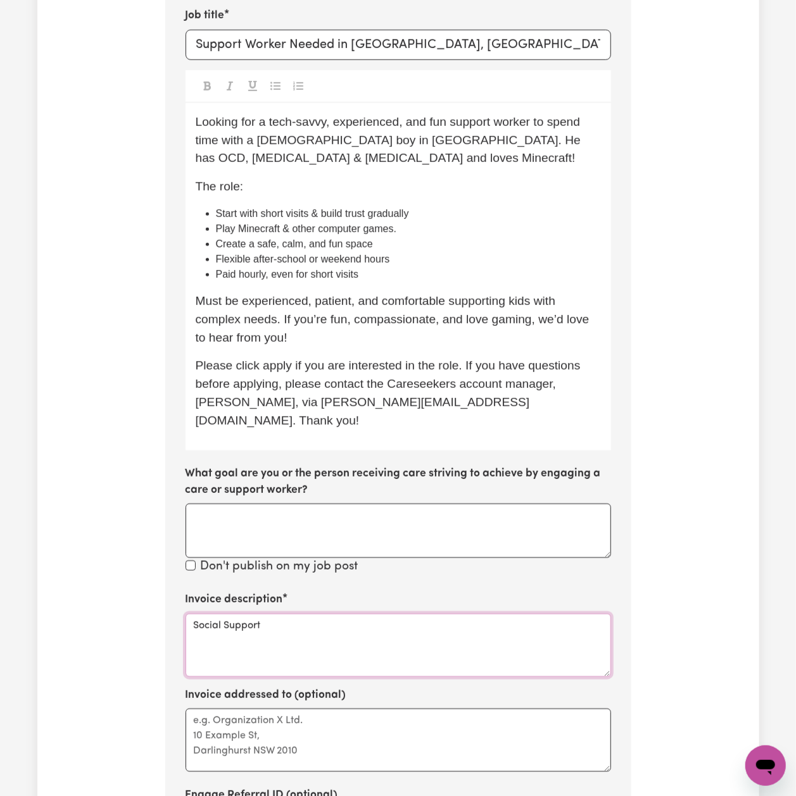
scroll to position [536, 0]
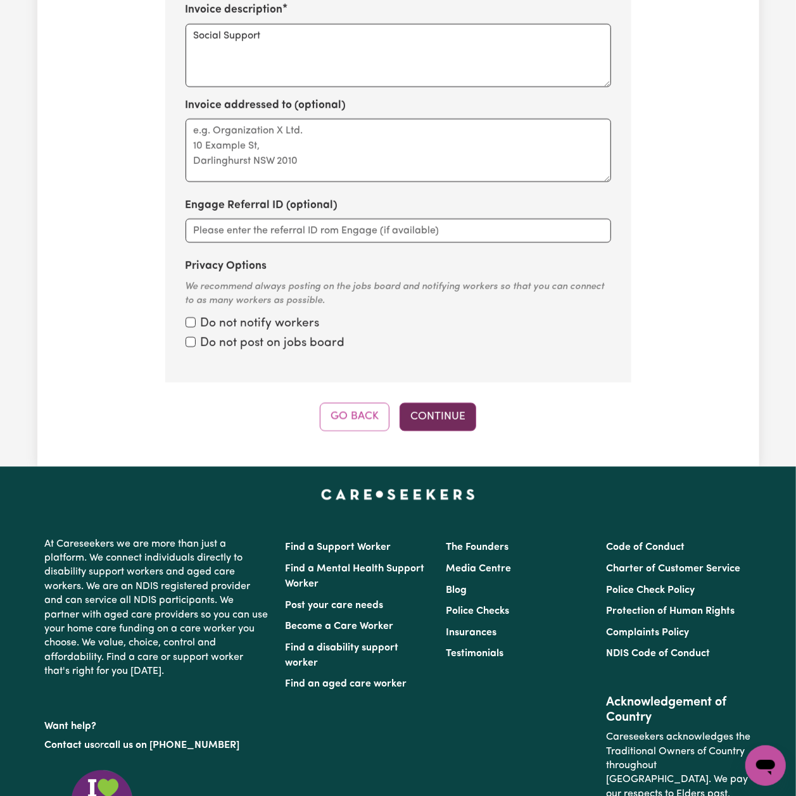
click at [429, 403] on button "Continue" at bounding box center [437, 417] width 77 height 28
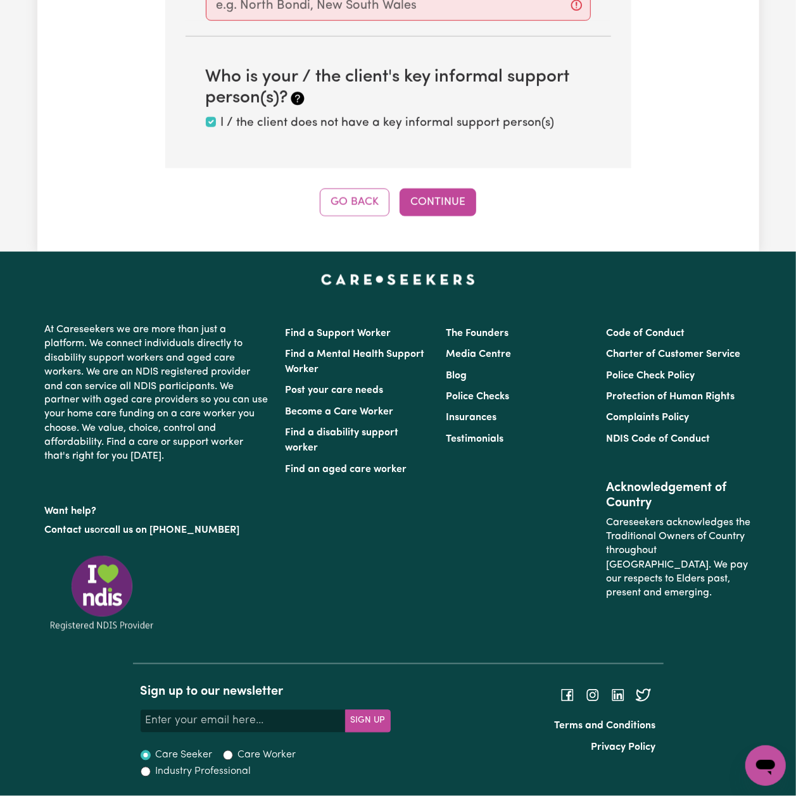
scroll to position [451, 0]
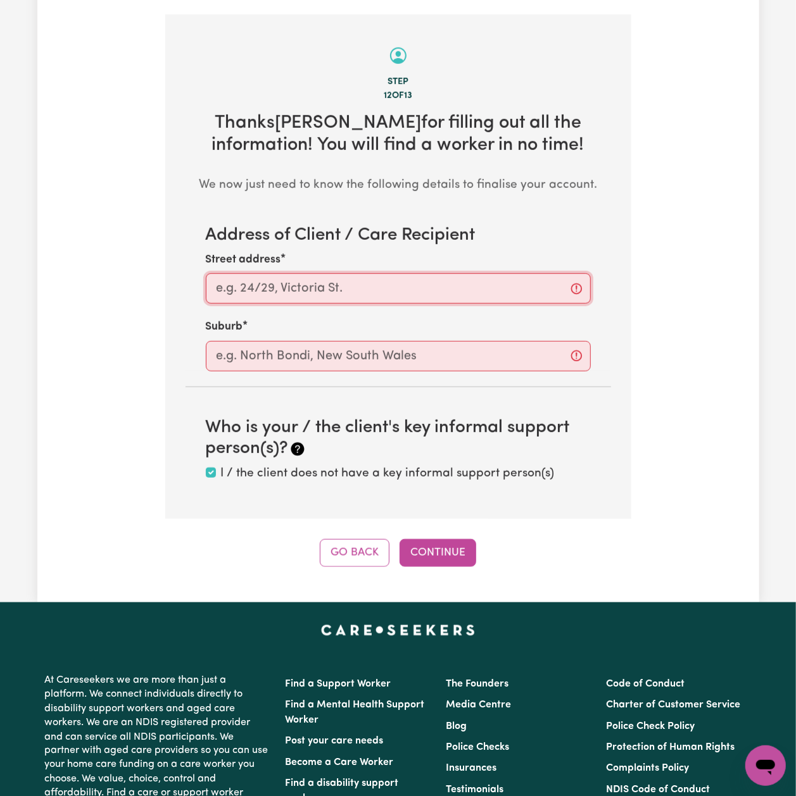
drag, startPoint x: 320, startPoint y: 269, endPoint x: 313, endPoint y: 281, distance: 13.9
click at [319, 273] on input "Street address" at bounding box center [398, 288] width 385 height 30
paste input "Leichhardt, NSW"
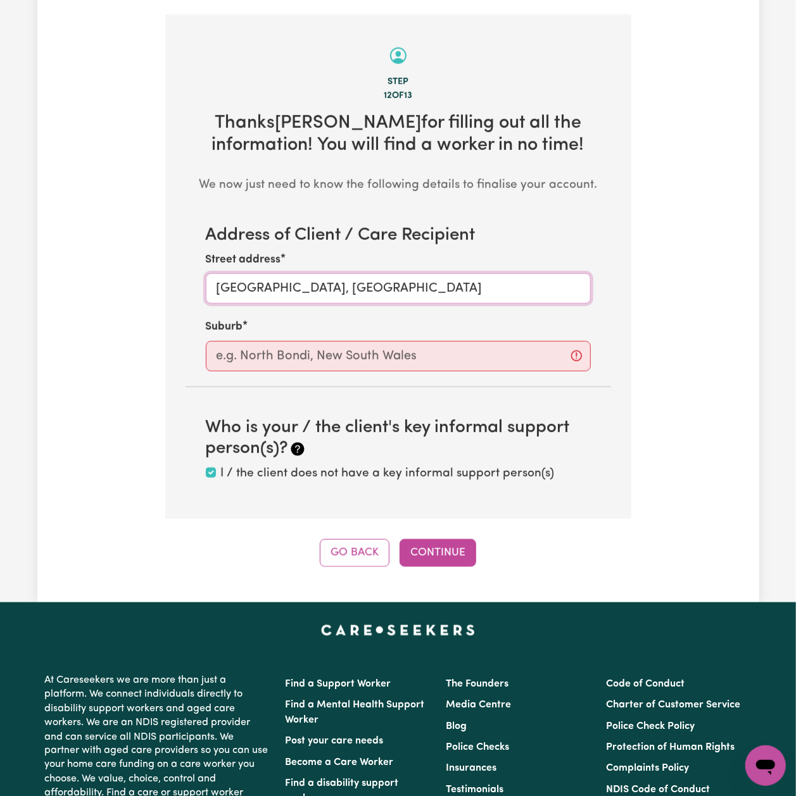
click at [251, 282] on input "Leichhardt, NSW" at bounding box center [398, 288] width 385 height 30
type input "Leichhardt, NSW"
click at [251, 341] on input "text" at bounding box center [398, 356] width 385 height 30
paste input "Leichhardt"
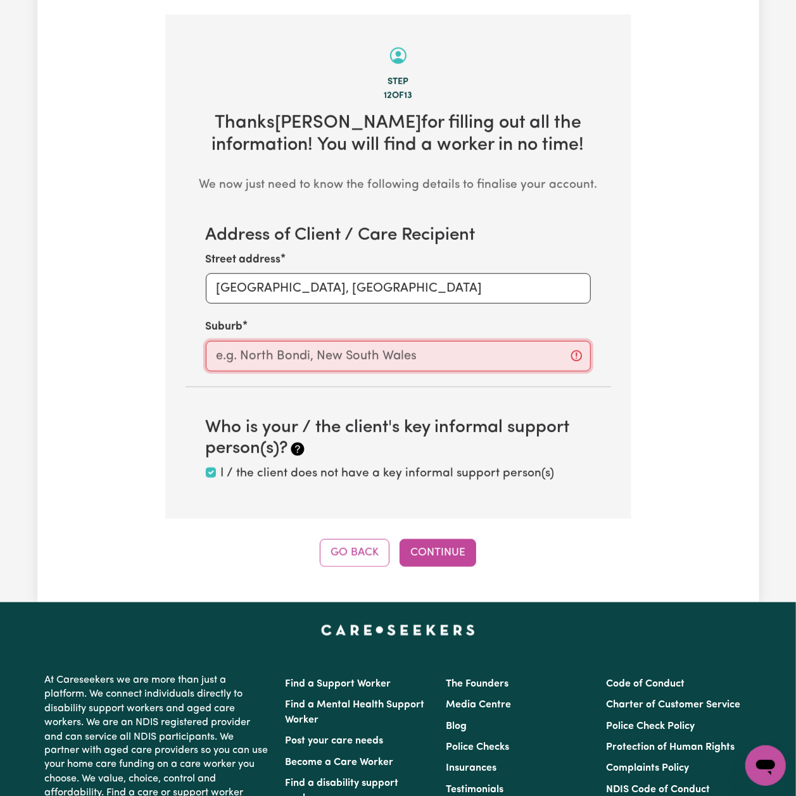
type input "Leichhardt"
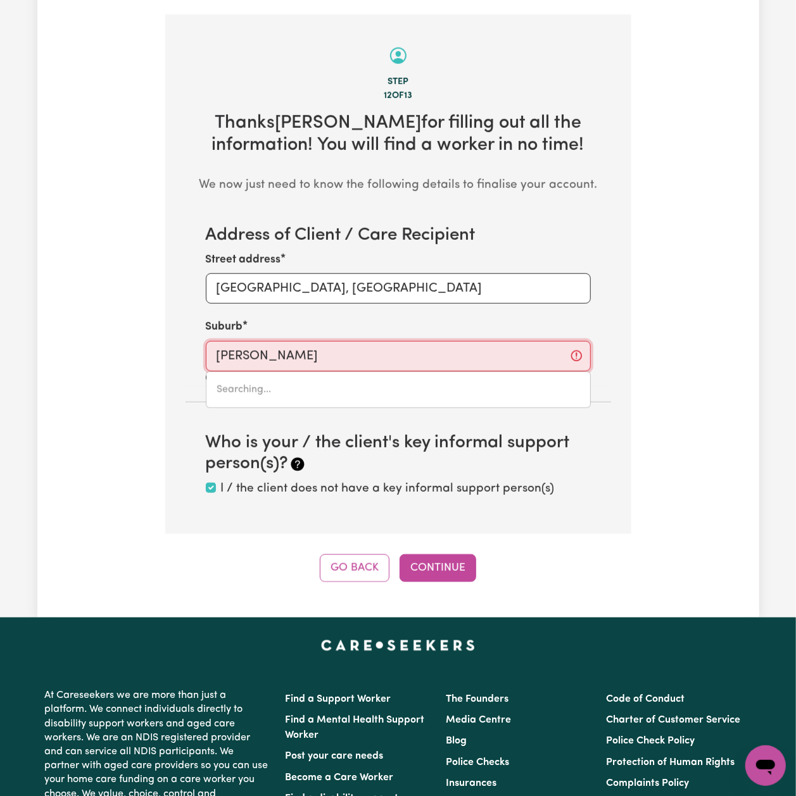
type input "Leichhardt, New South Wales, 2040"
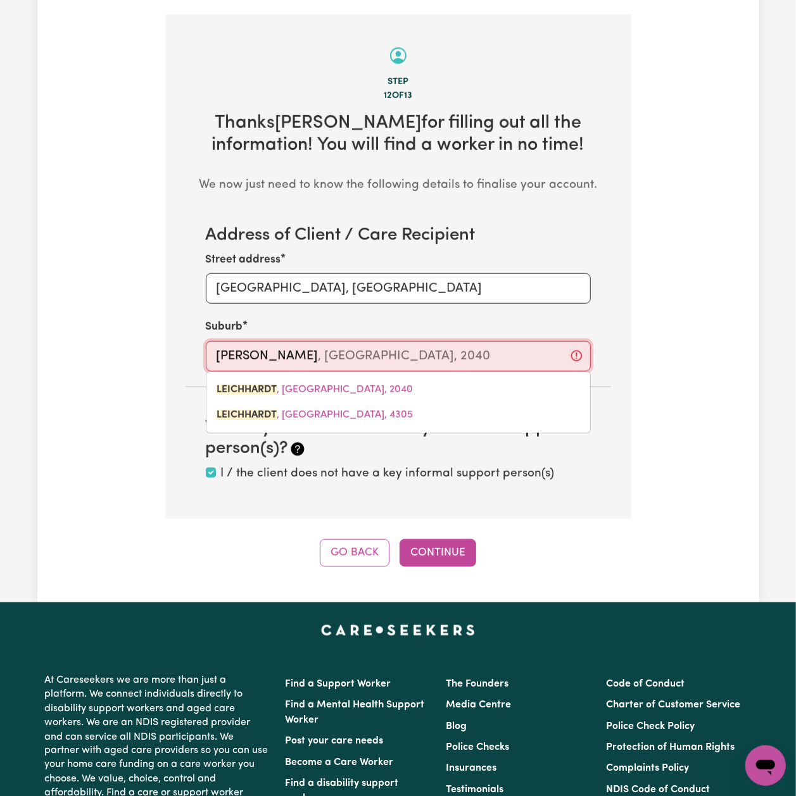
click at [246, 385] on mark "LEICHHARDT" at bounding box center [247, 390] width 60 height 10
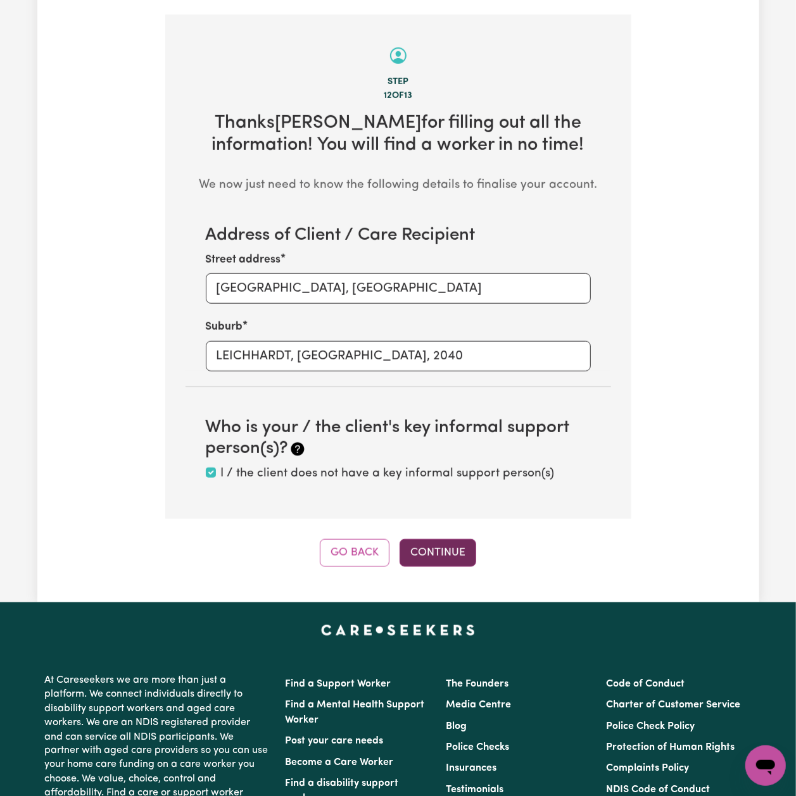
click at [455, 551] on button "Continue" at bounding box center [437, 553] width 77 height 28
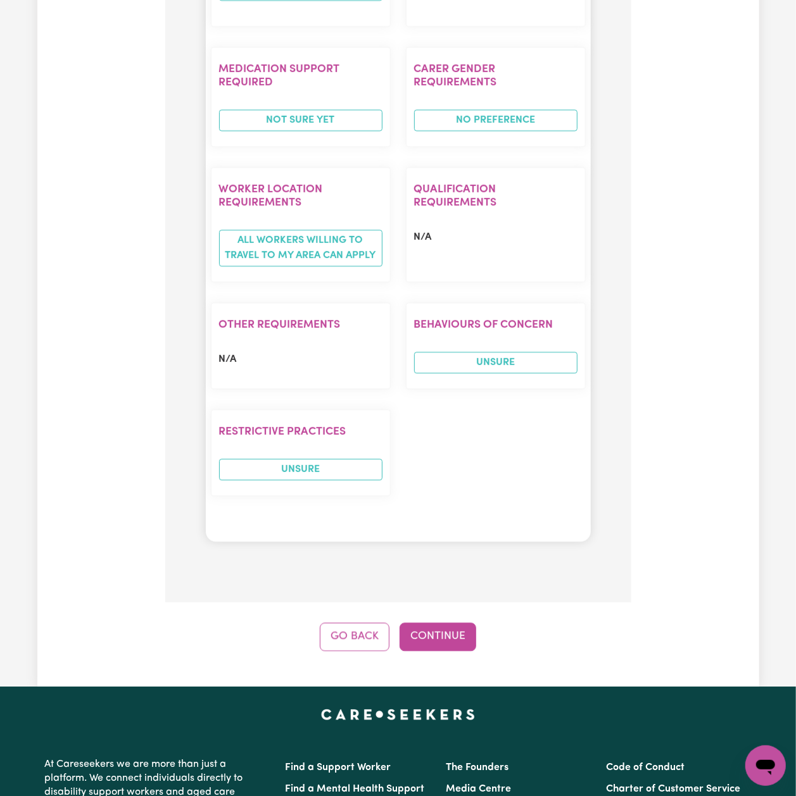
scroll to position [1802, 0]
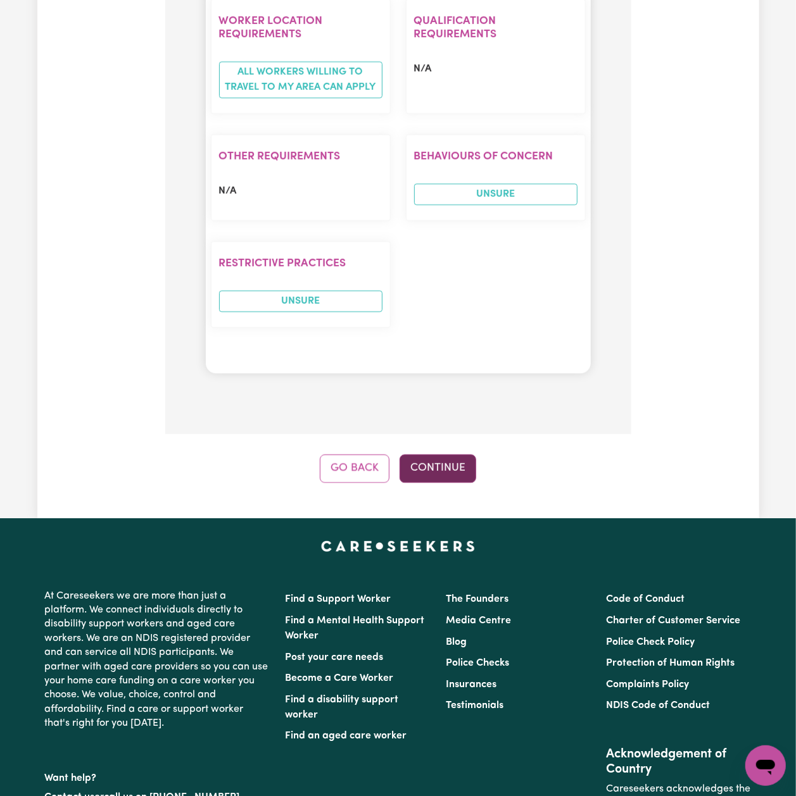
click at [463, 455] on button "Continue" at bounding box center [437, 469] width 77 height 28
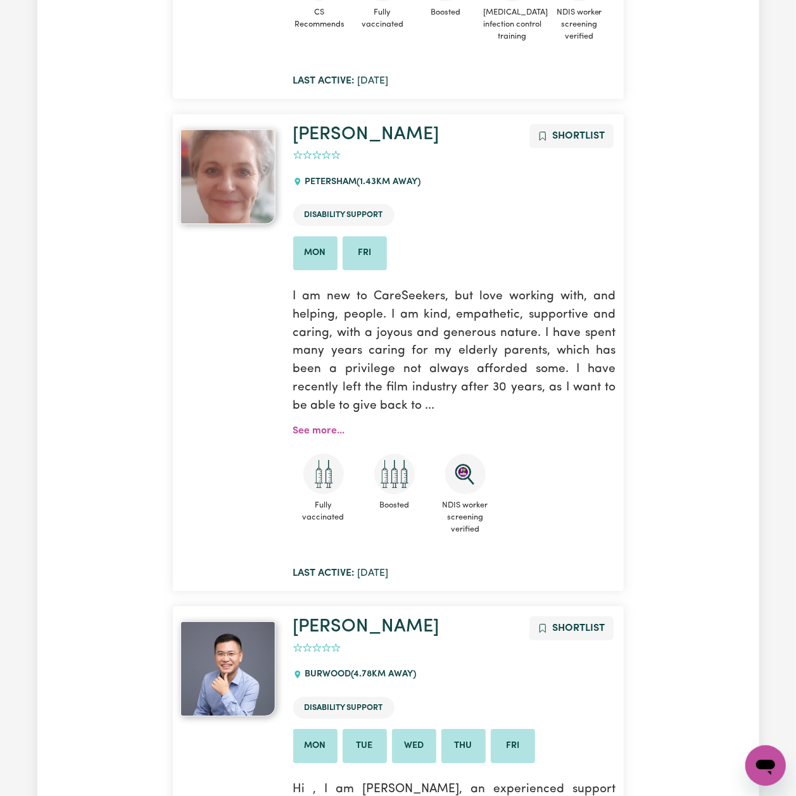
scroll to position [0, 0]
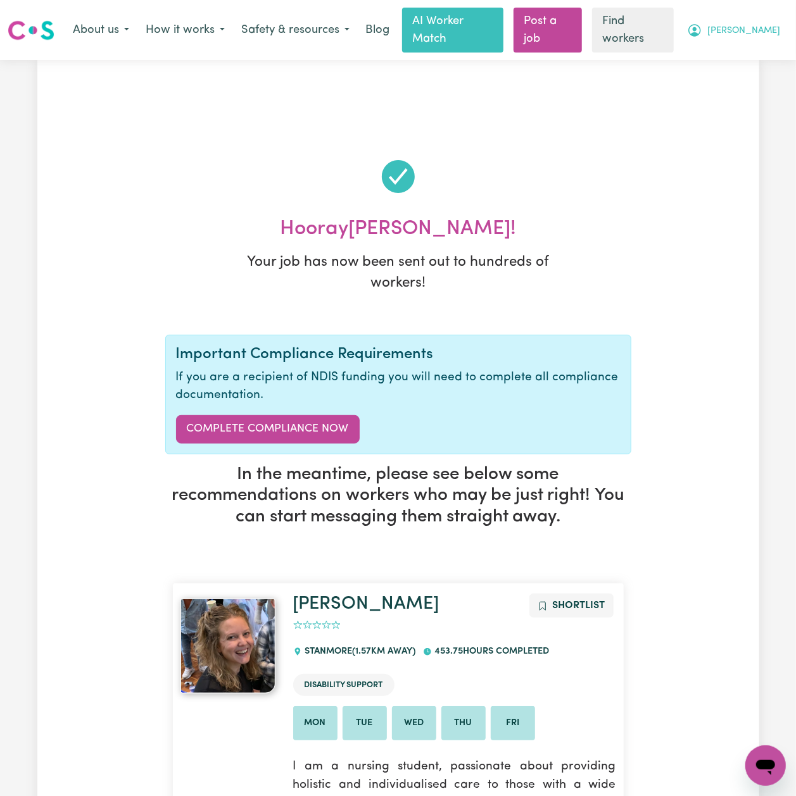
click at [764, 24] on span "[PERSON_NAME]" at bounding box center [743, 31] width 73 height 14
drag, startPoint x: 764, startPoint y: 16, endPoint x: 747, endPoint y: 47, distance: 34.6
click at [747, 47] on link "My Dashboard" at bounding box center [738, 57] width 100 height 24
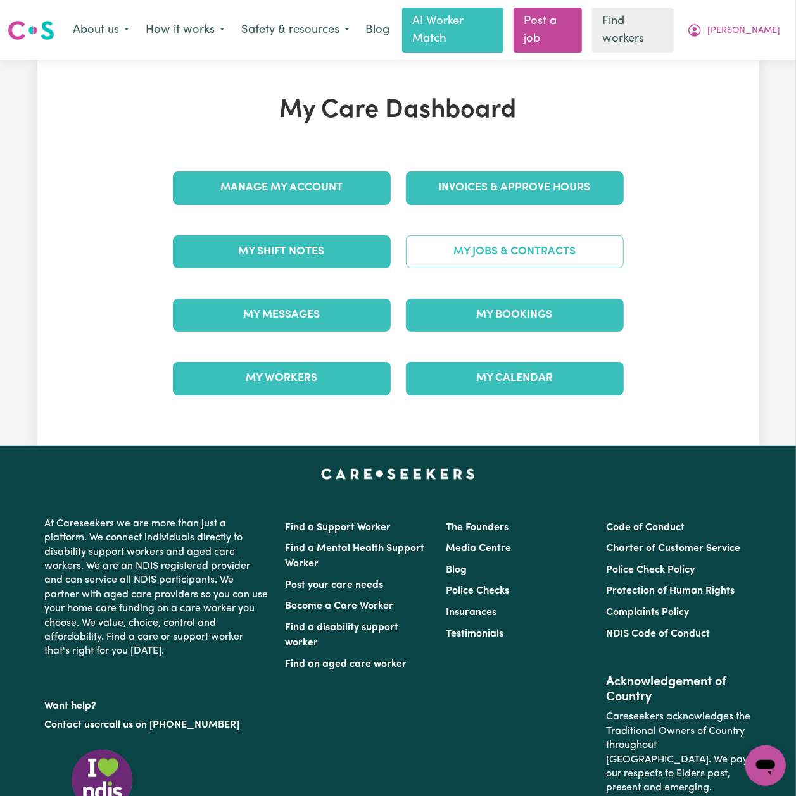
click at [465, 236] on link "My Jobs & Contracts" at bounding box center [515, 252] width 218 height 33
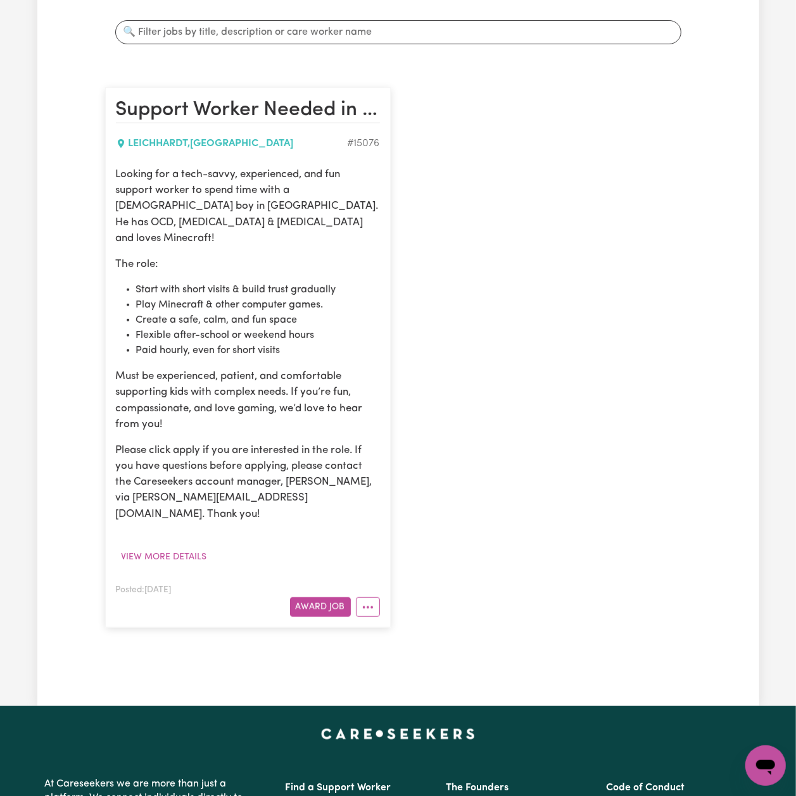
scroll to position [337, 0]
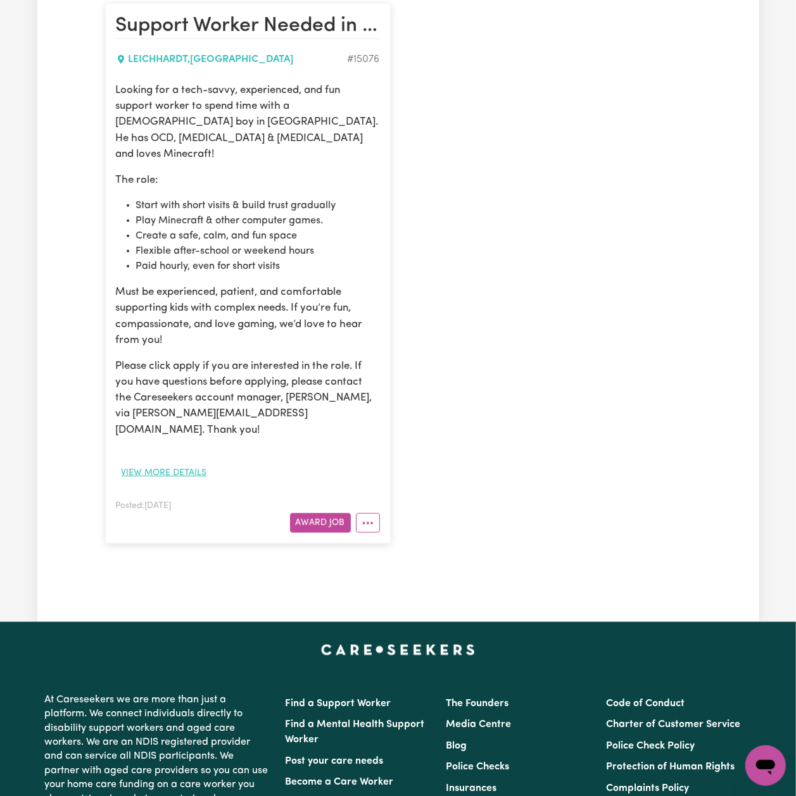
click at [168, 463] on button "View more details" at bounding box center [164, 473] width 97 height 20
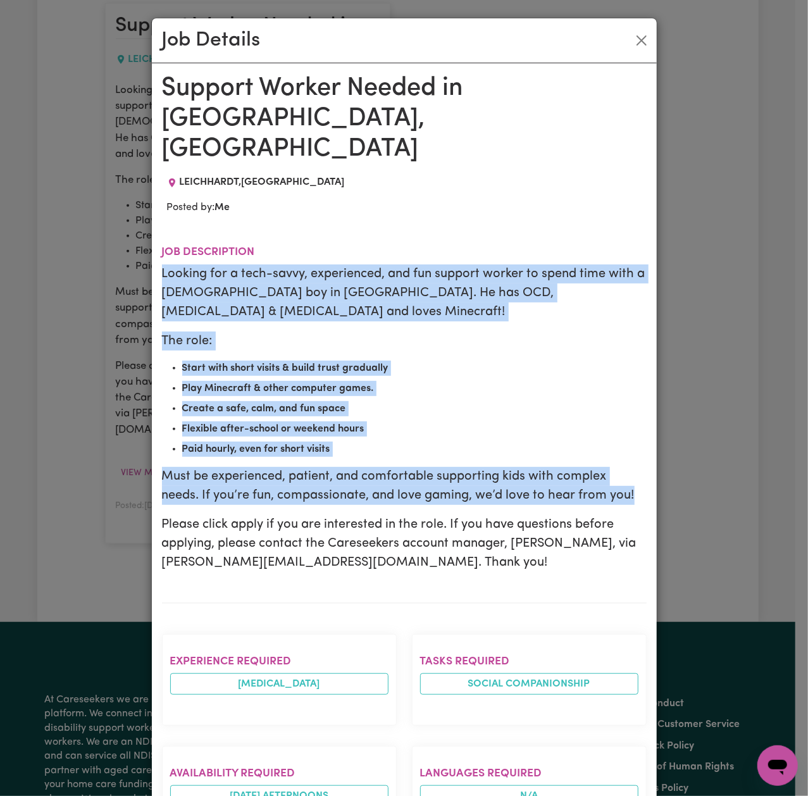
drag, startPoint x: 157, startPoint y: 244, endPoint x: 637, endPoint y: 442, distance: 518.9
click at [637, 442] on div "Looking for a tech-savvy, experienced, and fun support worker to spend time wit…" at bounding box center [404, 419] width 485 height 308
copy div "Looking for a tech-savvy, experienced, and fun support worker to spend time wit…"
click at [634, 39] on button "Close" at bounding box center [642, 40] width 20 height 20
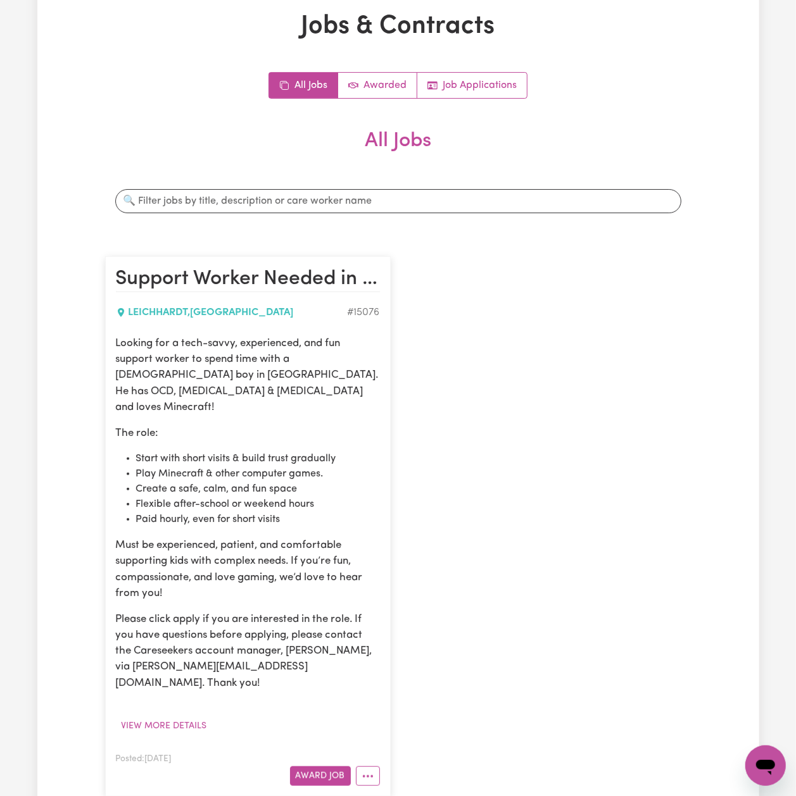
scroll to position [0, 0]
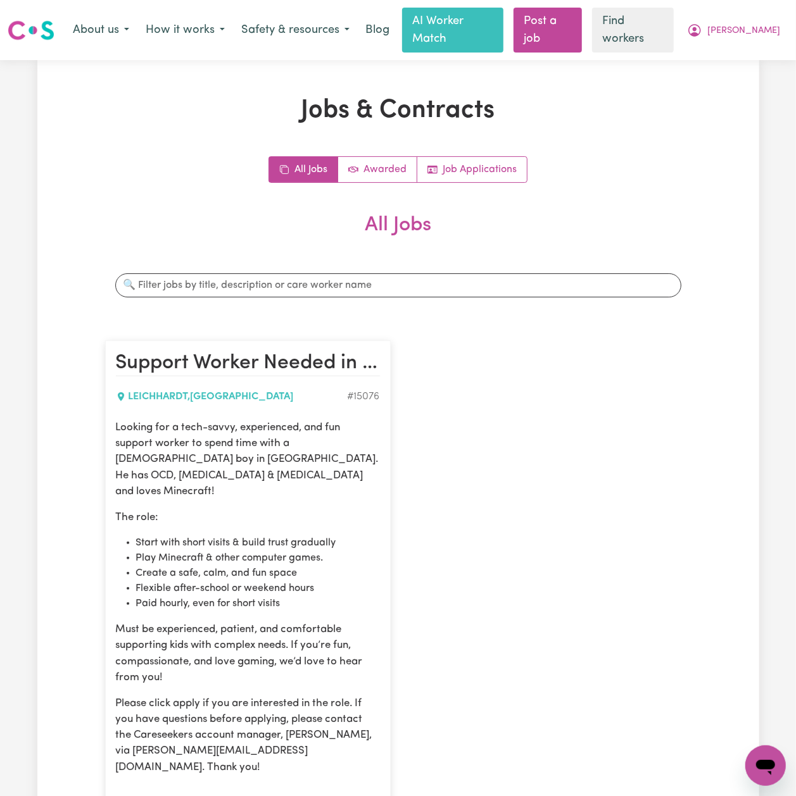
click at [764, 6] on nav "Menu About us How it works Safety & resources Blog AI Worker Match Post a job F…" at bounding box center [398, 30] width 796 height 60
click at [763, 17] on button "[PERSON_NAME]" at bounding box center [734, 30] width 110 height 27
click at [736, 45] on link "My Dashboard" at bounding box center [738, 57] width 100 height 24
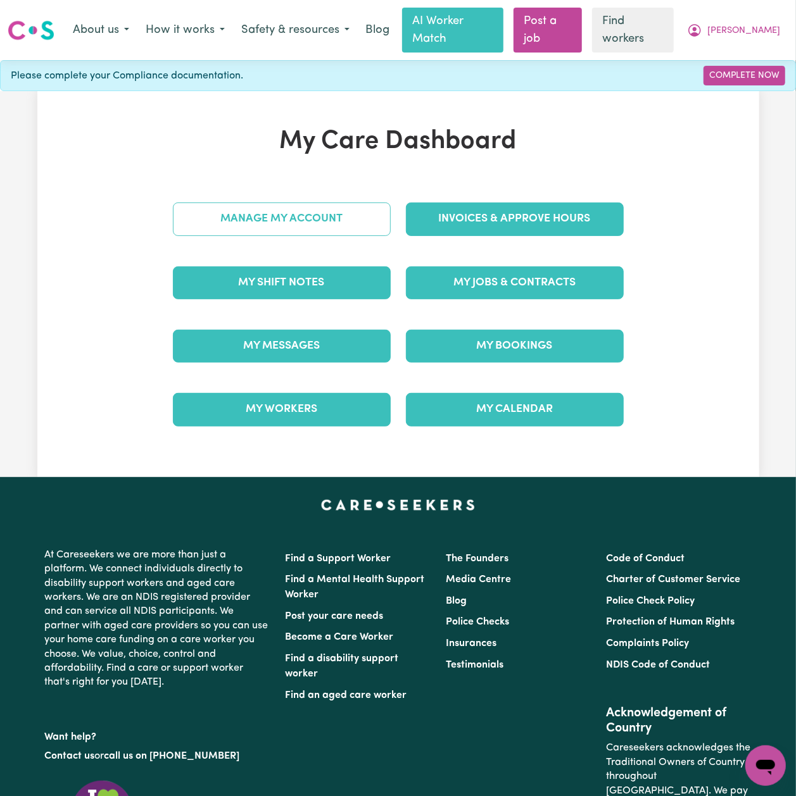
click at [268, 205] on link "Manage My Account" at bounding box center [282, 219] width 218 height 33
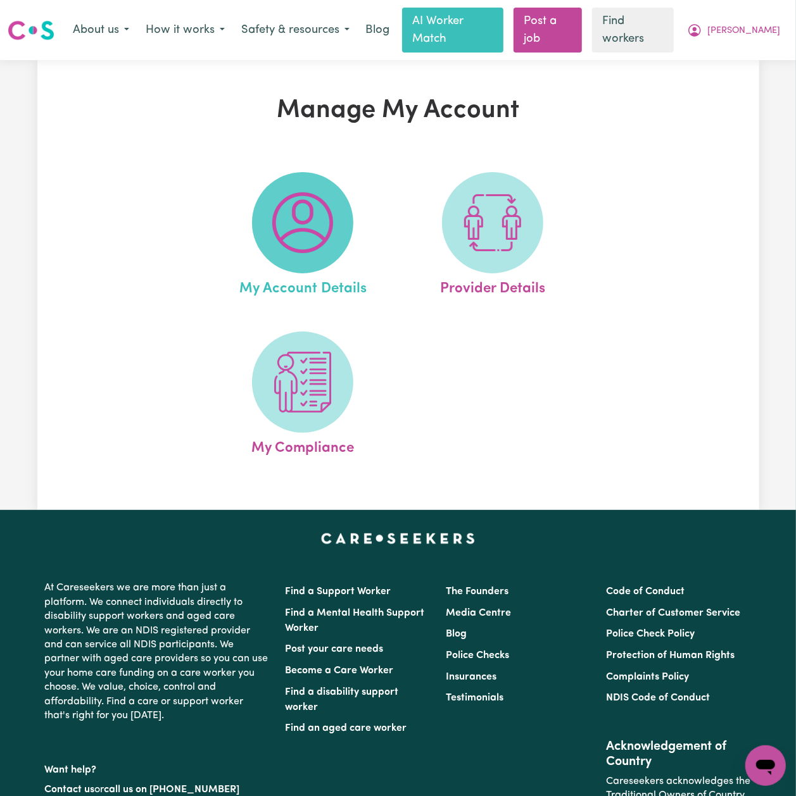
click at [269, 186] on span at bounding box center [302, 222] width 101 height 101
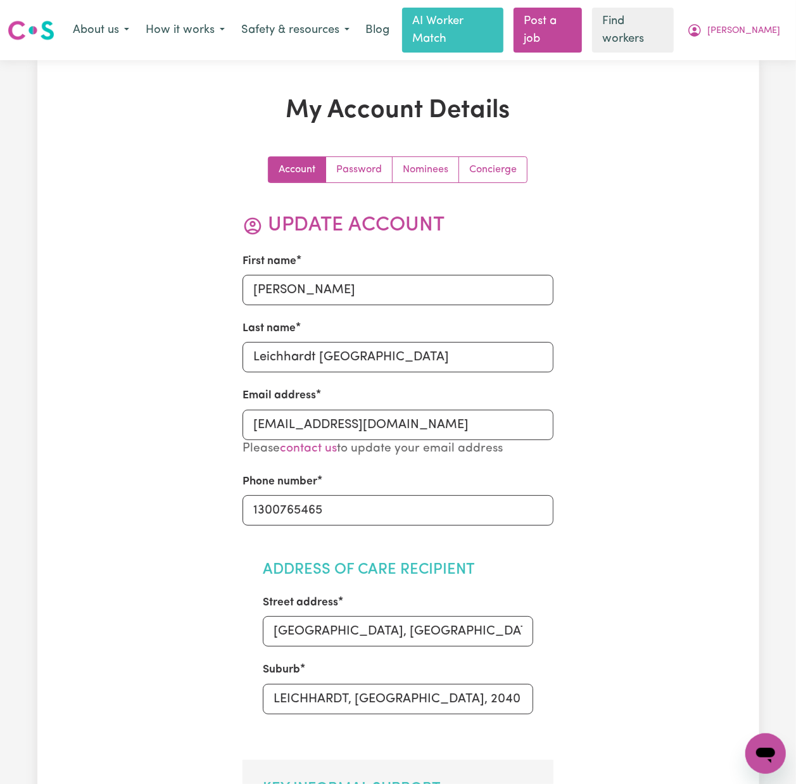
click at [532, 156] on div "Account Password Nominees Concierge" at bounding box center [397, 169] width 311 height 27
click at [510, 157] on link "Concierge" at bounding box center [493, 169] width 68 height 25
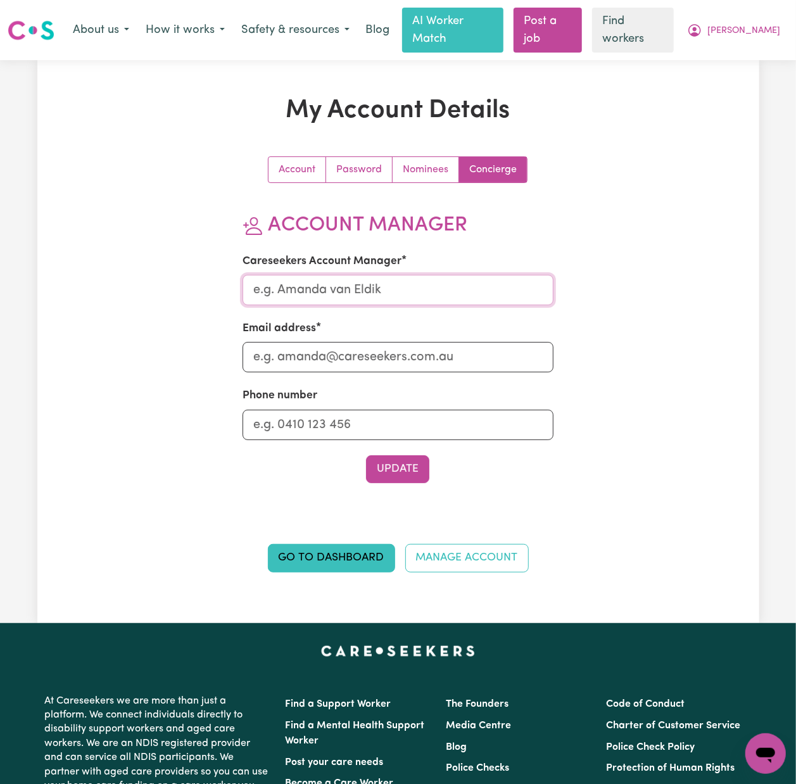
click at [284, 275] on input "Careseekers Account Manager" at bounding box center [397, 290] width 311 height 30
type input "Mikayla"
click at [327, 344] on input "Email address" at bounding box center [397, 357] width 311 height 30
type input "Mikayla@careseekers.com.au"
click at [290, 387] on label "Phone number" at bounding box center [279, 395] width 75 height 16
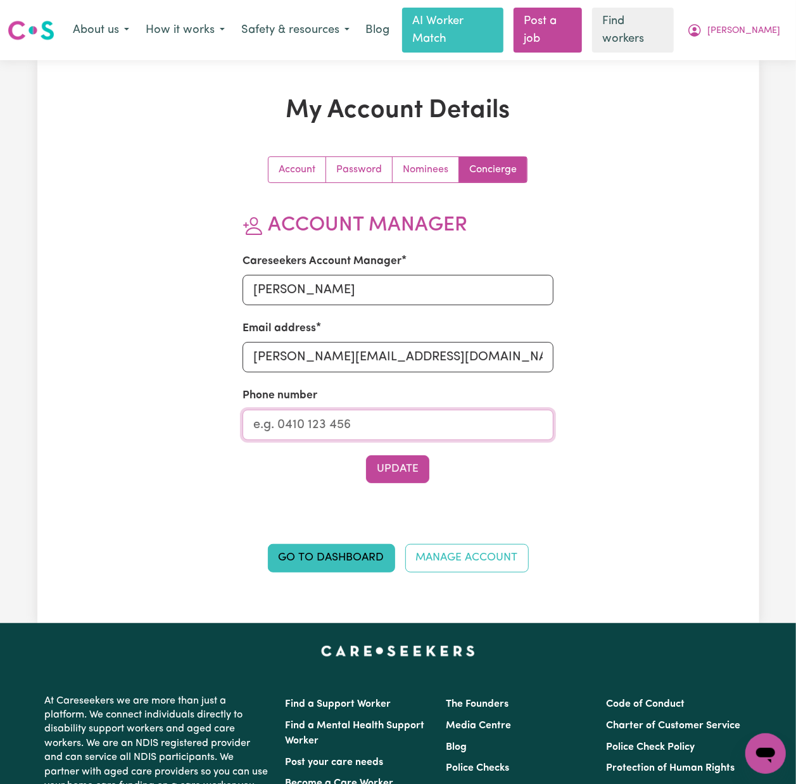
click at [290, 410] on input "Phone number" at bounding box center [397, 425] width 311 height 30
click at [291, 411] on input "Phone number" at bounding box center [397, 425] width 311 height 30
type input "1300765465"
click at [393, 469] on div "Account Password Nominees Concierge Account Manager Careseekers Account Manager…" at bounding box center [397, 329] width 311 height 347
click at [391, 455] on button "Update" at bounding box center [397, 469] width 63 height 28
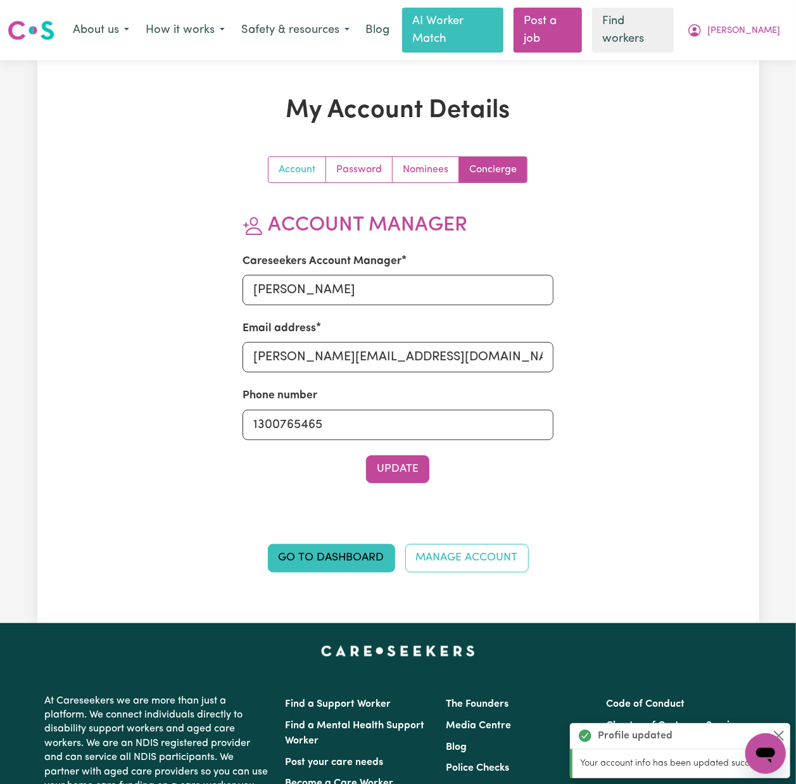
click at [299, 160] on link "Account" at bounding box center [297, 169] width 58 height 25
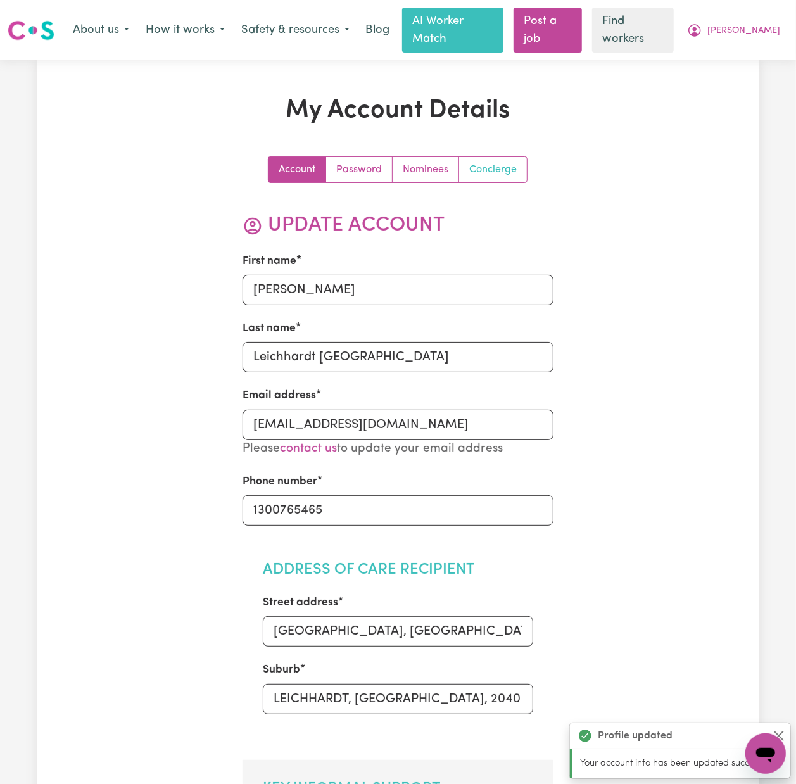
click at [502, 157] on link "Concierge" at bounding box center [493, 169] width 68 height 25
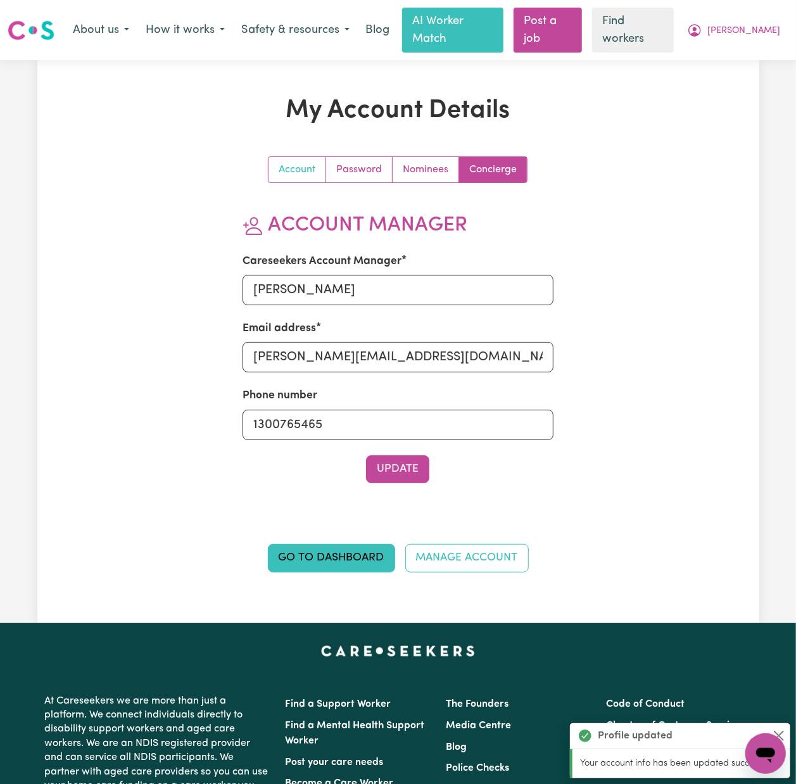
drag, startPoint x: 284, startPoint y: 139, endPoint x: 294, endPoint y: 148, distance: 13.1
click at [285, 139] on div "My Account Details Account Password Nominees Concierge Account Manager Careseek…" at bounding box center [398, 341] width 481 height 491
click at [340, 157] on link "Password" at bounding box center [359, 169] width 66 height 25
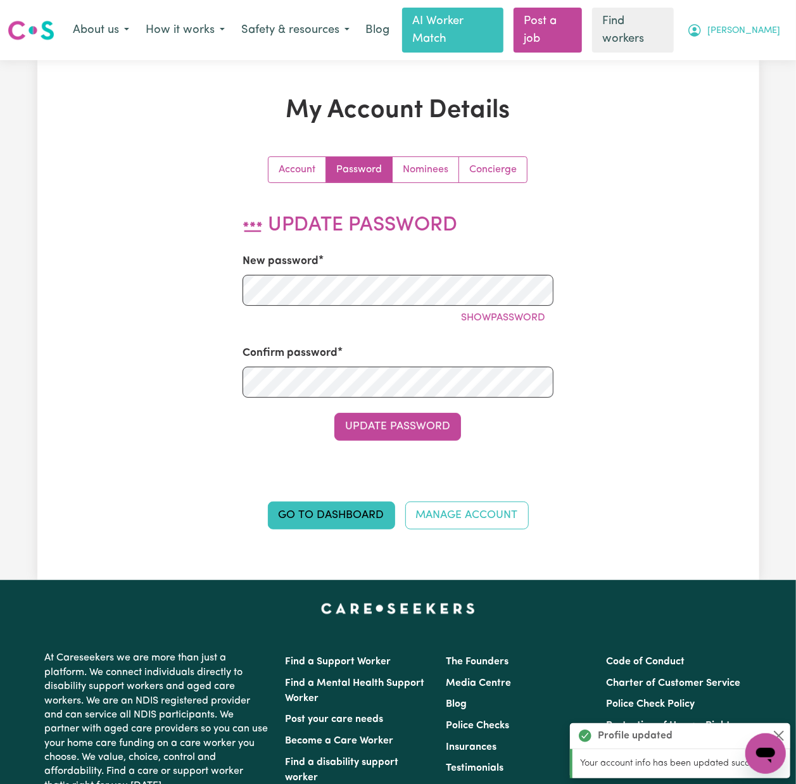
click at [763, 28] on span "[PERSON_NAME]" at bounding box center [743, 31] width 73 height 14
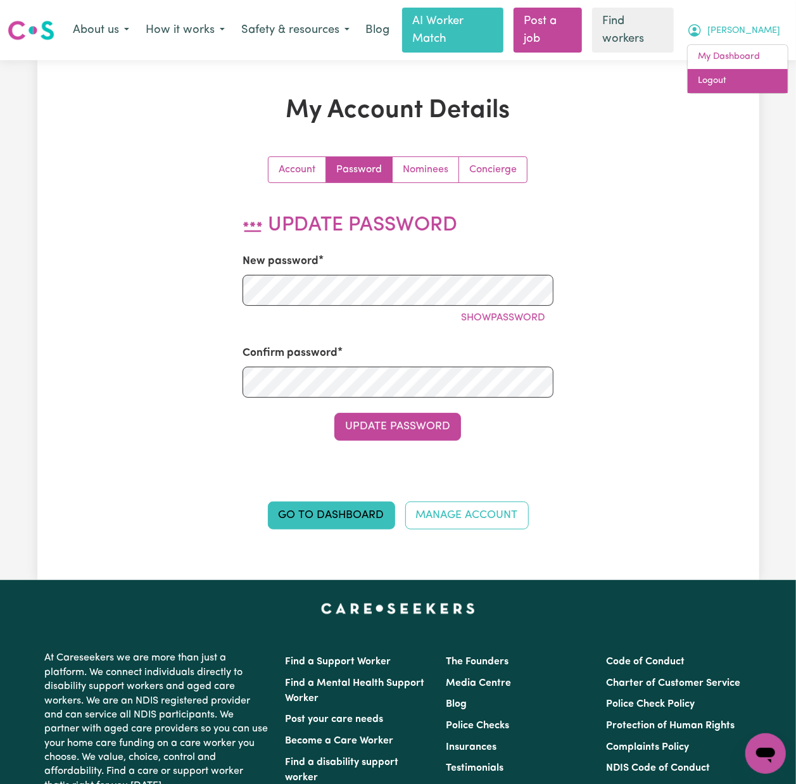
click at [717, 85] on link "Logout" at bounding box center [738, 81] width 100 height 24
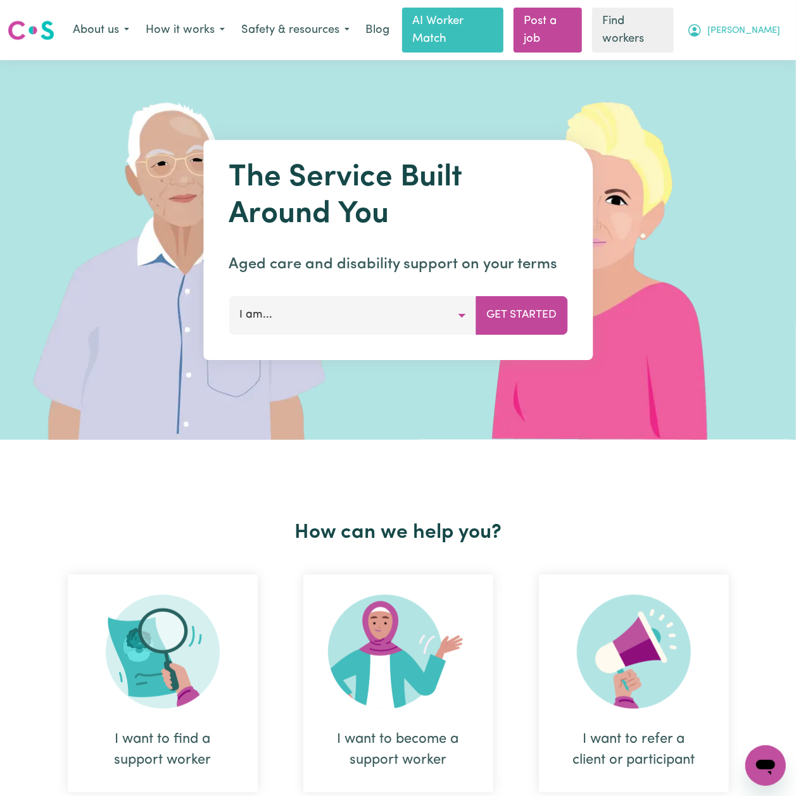
click at [755, 24] on span "[PERSON_NAME]" at bounding box center [743, 31] width 73 height 14
click at [736, 79] on link "Logout" at bounding box center [738, 81] width 100 height 24
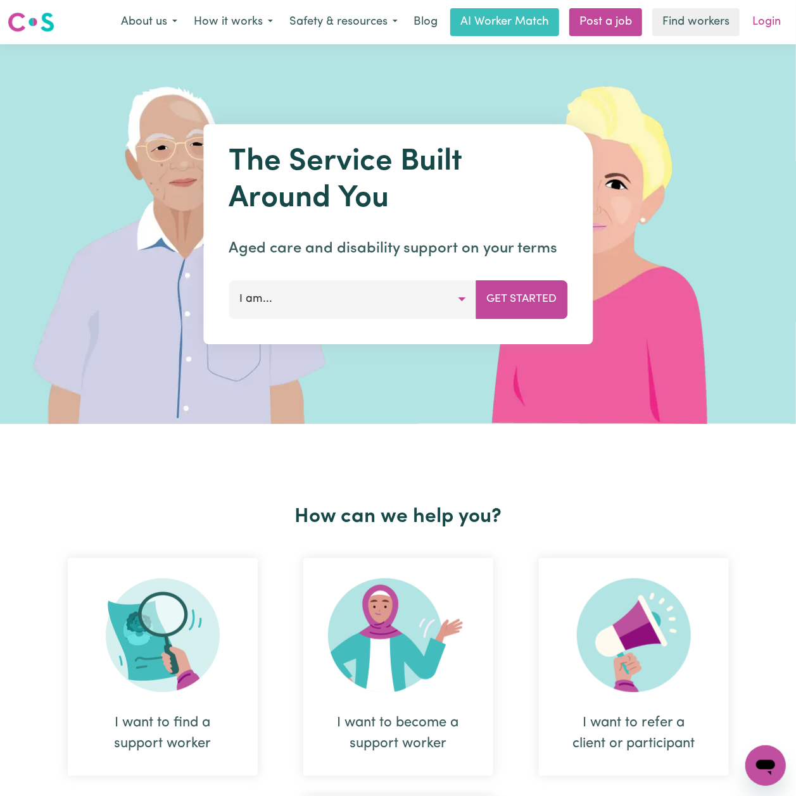
click at [770, 24] on link "Login" at bounding box center [767, 22] width 44 height 28
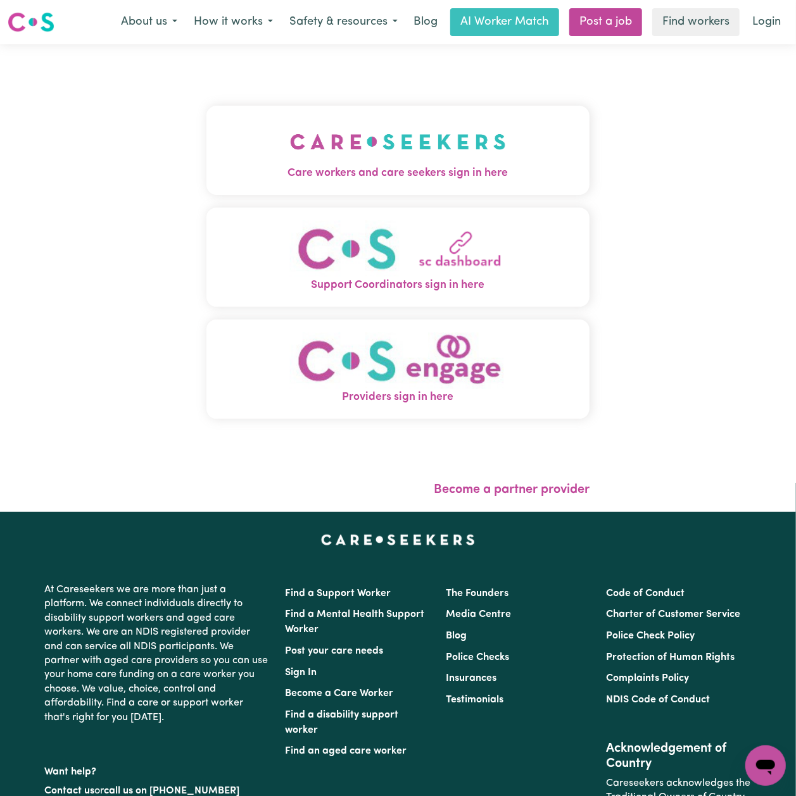
click at [290, 130] on img "Care workers and care seekers sign in here" at bounding box center [398, 141] width 216 height 47
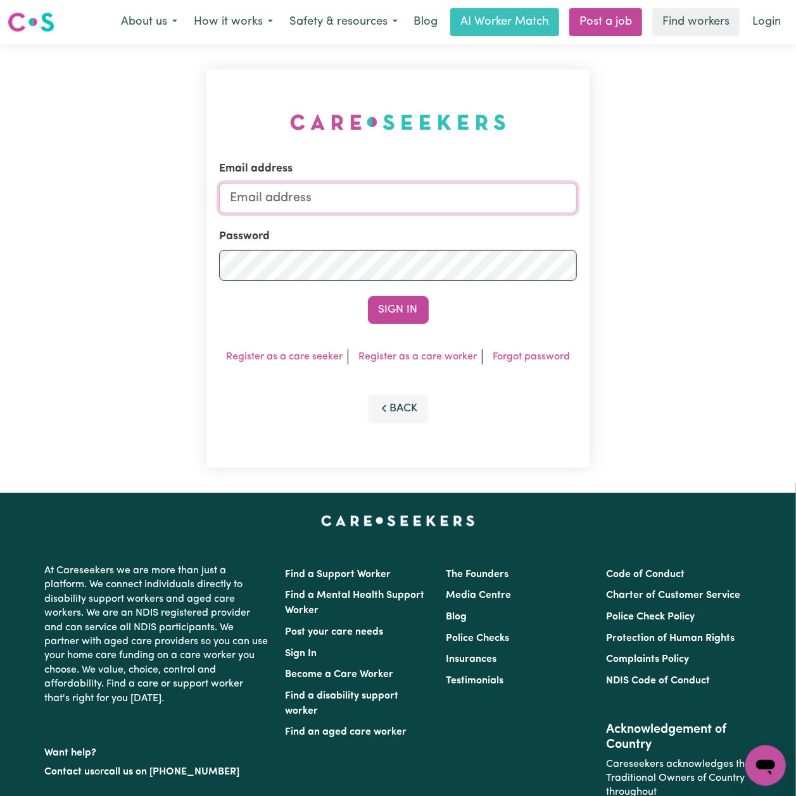
type input "[EMAIL_ADDRESS][DOMAIN_NAME]"
click at [413, 311] on button "Sign In" at bounding box center [398, 310] width 61 height 28
